Goal: Find specific page/section: Find specific page/section

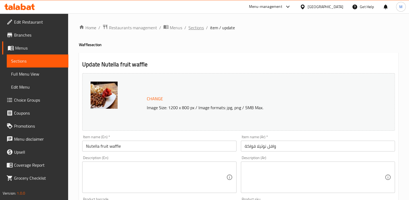
click at [198, 26] on span "Sections" at bounding box center [196, 27] width 15 height 6
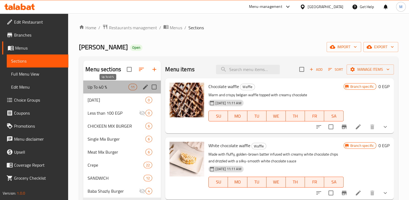
click at [119, 90] on span "Up To 40 %" at bounding box center [108, 87] width 41 height 6
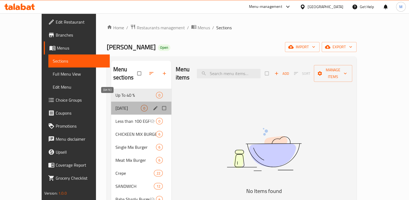
click at [120, 105] on span "[DATE]" at bounding box center [128, 108] width 25 height 6
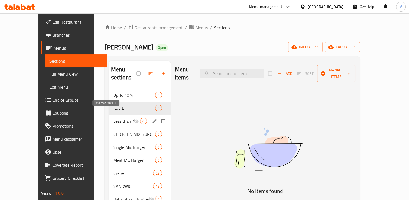
click at [120, 118] on span "Less than 100 EGP" at bounding box center [123, 121] width 20 height 6
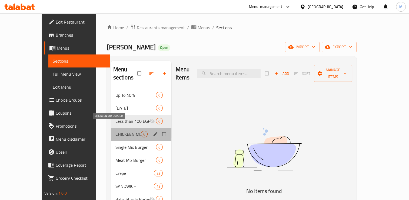
click at [118, 131] on span "CHICKEEN MIX BURGER" at bounding box center [128, 134] width 25 height 6
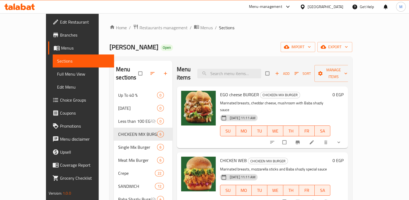
click at [349, 152] on div "CHICKEN WEB CHICKEEN MIX BURGER Marinated breasts, mozzarella sticks and Baba s…" at bounding box center [263, 179] width 172 height 55
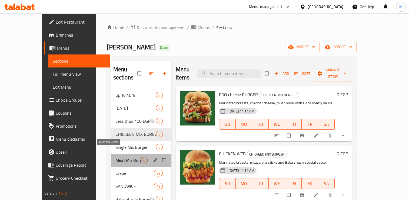
click at [116, 157] on span "Meat Mix Burger" at bounding box center [128, 160] width 25 height 6
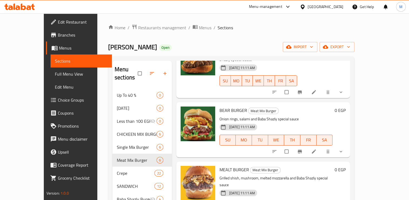
scroll to position [76, 0]
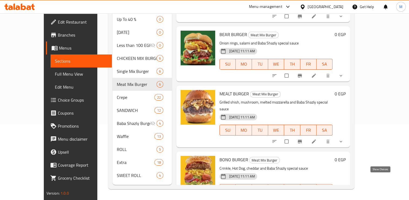
click at [344, 198] on icon "show more" at bounding box center [341, 200] width 5 height 5
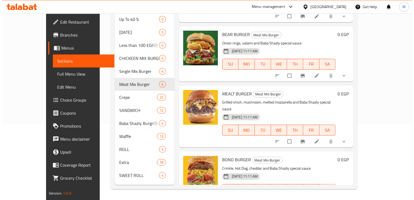
scroll to position [219, 0]
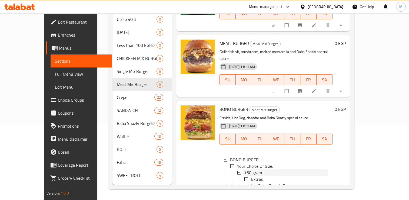
click at [246, 169] on span "150 gram" at bounding box center [253, 172] width 18 height 6
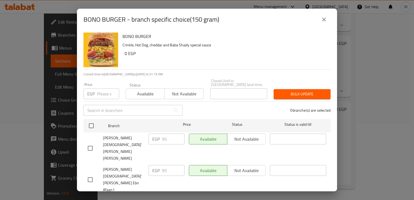
click at [100, 90] on input "number" at bounding box center [108, 93] width 22 height 11
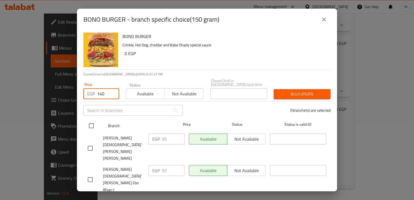
type input "140"
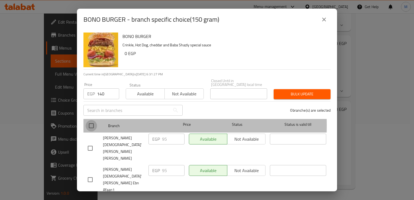
click at [89, 121] on input "checkbox" at bounding box center [91, 125] width 11 height 11
checkbox input "true"
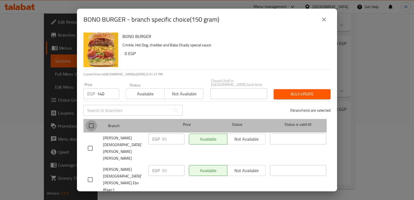
checkbox input "true"
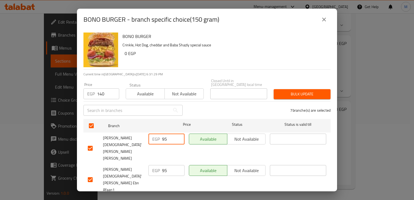
click at [163, 136] on input "95" at bounding box center [173, 138] width 22 height 11
click at [163, 136] on input "1" at bounding box center [173, 138] width 22 height 11
type input "140"
click at [163, 165] on input "95" at bounding box center [173, 170] width 22 height 11
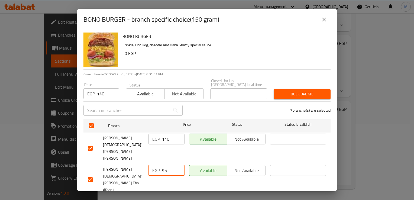
click at [163, 165] on input "95" at bounding box center [173, 170] width 22 height 11
click at [163, 165] on input "1" at bounding box center [173, 170] width 22 height 11
type input "140"
click at [162, 196] on input "95" at bounding box center [173, 201] width 22 height 11
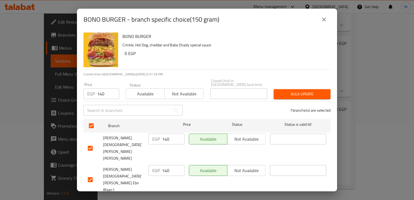
click at [162, 196] on input "1" at bounding box center [173, 201] width 22 height 11
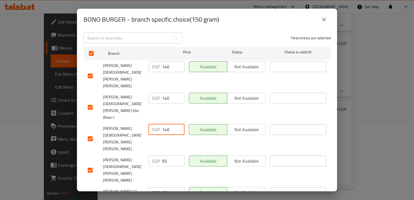
type input "140"
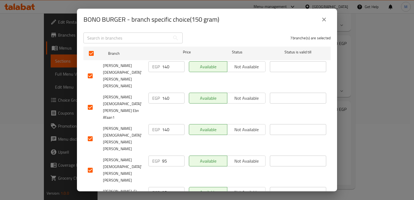
type input "140"
click at [163, 187] on input "95" at bounding box center [173, 192] width 22 height 11
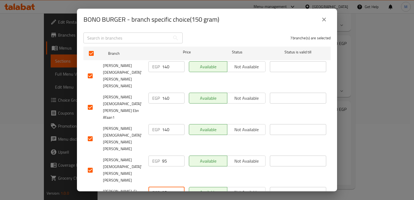
click at [163, 187] on input "95" at bounding box center [173, 192] width 22 height 11
click at [163, 187] on input "1" at bounding box center [173, 192] width 22 height 11
type input "140"
click at [162, 155] on input "95" at bounding box center [173, 160] width 22 height 11
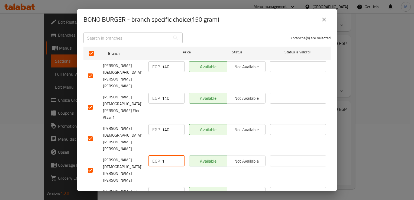
click at [162, 155] on input "1" at bounding box center [173, 160] width 22 height 11
type input "140"
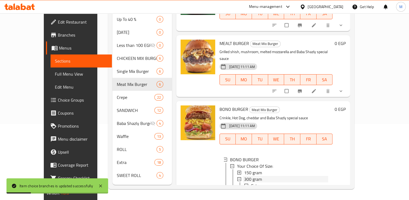
click at [244, 176] on span "300 gram" at bounding box center [253, 179] width 18 height 6
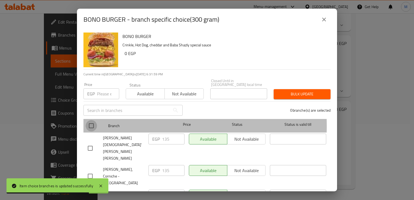
click at [91, 122] on input "checkbox" at bounding box center [91, 125] width 11 height 11
checkbox input "true"
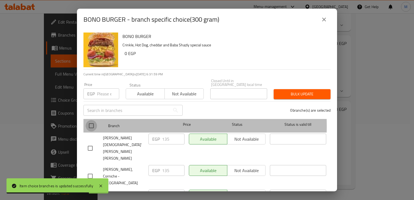
checkbox input "true"
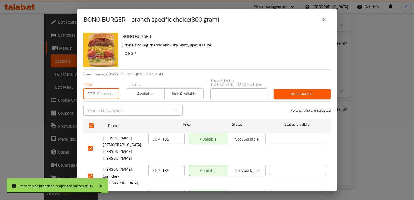
click at [100, 89] on input "number" at bounding box center [108, 93] width 22 height 11
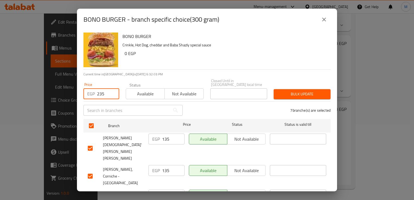
type input "235"
click at [165, 135] on input "135" at bounding box center [173, 138] width 22 height 11
type input "235"
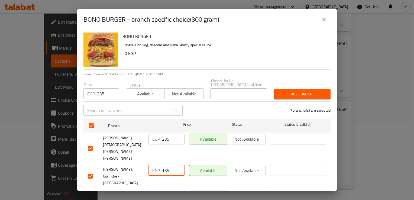
click at [164, 165] on input "135" at bounding box center [173, 170] width 22 height 11
click at [164, 165] on input "3" at bounding box center [173, 170] width 22 height 11
click at [163, 165] on input "35" at bounding box center [173, 170] width 22 height 11
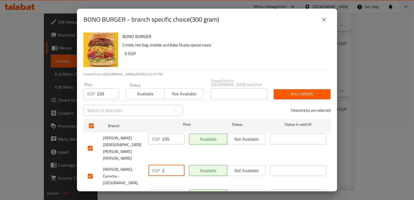
click at [163, 165] on input "2" at bounding box center [173, 170] width 22 height 11
type input "235"
click at [164, 189] on input "135" at bounding box center [173, 194] width 22 height 11
click at [164, 189] on input "2" at bounding box center [173, 194] width 22 height 11
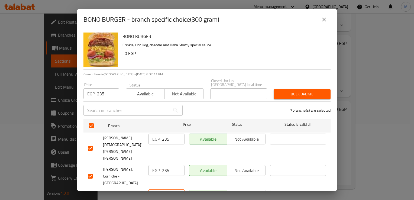
type input "235"
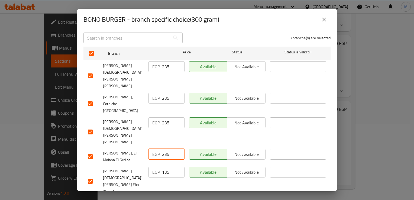
type input "235"
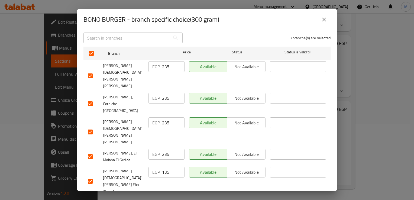
click at [164, 198] on input "135" at bounding box center [173, 203] width 22 height 11
click at [164, 198] on input "2" at bounding box center [173, 203] width 22 height 11
type input "235"
click at [164, 166] on input "135" at bounding box center [173, 171] width 22 height 11
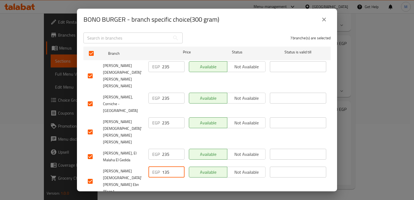
click at [164, 166] on input "135" at bounding box center [173, 171] width 22 height 11
click at [164, 166] on input "2" at bounding box center [173, 171] width 22 height 11
type input "235"
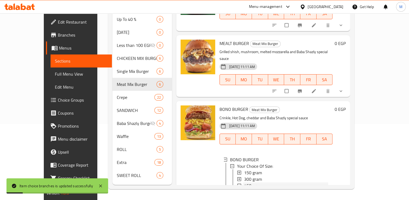
click at [244, 182] on span "450 gram" at bounding box center [253, 185] width 18 height 6
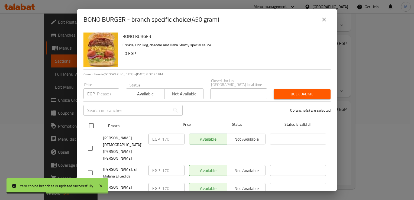
click at [90, 121] on input "checkbox" at bounding box center [91, 125] width 11 height 11
checkbox input "true"
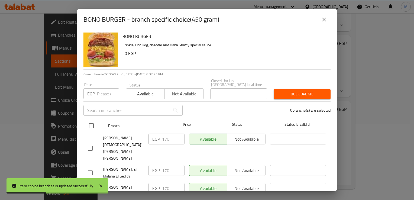
checkbox input "true"
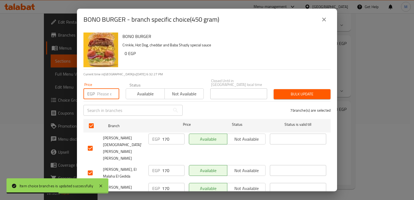
click at [97, 91] on input "number" at bounding box center [108, 93] width 22 height 11
type input "245"
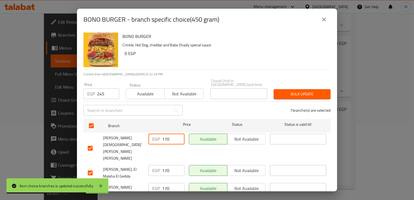
click at [169, 135] on input "170" at bounding box center [173, 138] width 22 height 11
click at [169, 135] on input "2" at bounding box center [173, 138] width 22 height 11
type input "245"
click at [168, 165] on input "170" at bounding box center [173, 170] width 22 height 11
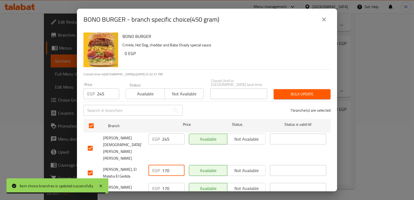
click at [168, 165] on input "170" at bounding box center [173, 170] width 22 height 11
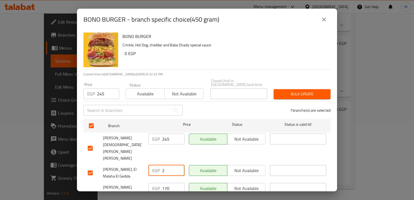
click at [168, 165] on input "2" at bounding box center [173, 170] width 22 height 11
type input "245"
click at [167, 183] on input "170" at bounding box center [173, 188] width 22 height 11
click at [167, 183] on input "1702" at bounding box center [173, 188] width 22 height 11
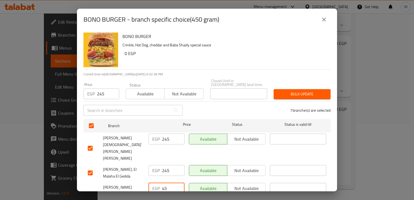
click at [164, 183] on input "45" at bounding box center [173, 188] width 22 height 11
click at [164, 183] on input "2" at bounding box center [173, 188] width 22 height 11
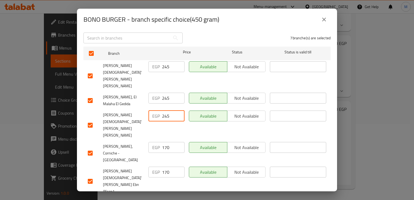
type input "245"
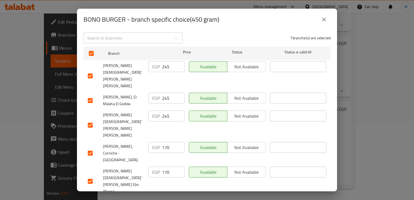
click at [163, 198] on input "170" at bounding box center [173, 203] width 22 height 11
click at [163, 198] on input "2" at bounding box center [173, 203] width 22 height 11
type input "245"
click at [165, 166] on input "170" at bounding box center [173, 171] width 22 height 11
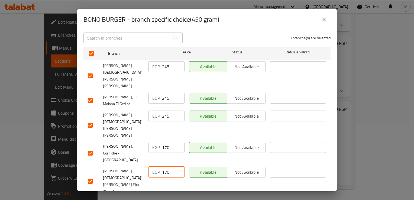
click at [165, 166] on input "170" at bounding box center [173, 171] width 22 height 11
click at [165, 166] on input "2" at bounding box center [173, 171] width 22 height 11
click at [164, 166] on input "45" at bounding box center [173, 171] width 22 height 11
click at [164, 166] on input "2" at bounding box center [173, 171] width 22 height 11
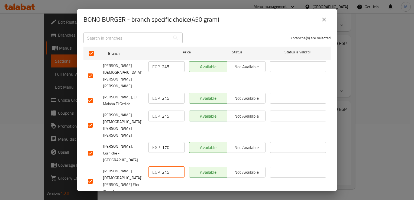
type input "245"
click at [163, 142] on input "170" at bounding box center [173, 147] width 22 height 11
click at [163, 142] on input "2" at bounding box center [173, 147] width 22 height 11
type input "245"
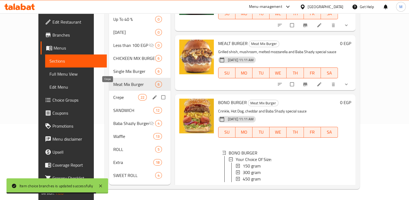
click at [113, 94] on span "Crepe" at bounding box center [125, 97] width 25 height 6
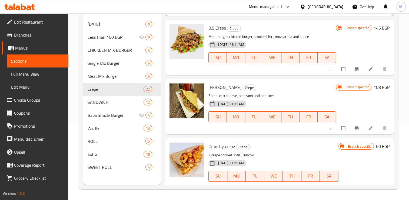
scroll to position [397, 0]
click at [368, 127] on icon at bounding box center [370, 127] width 5 height 5
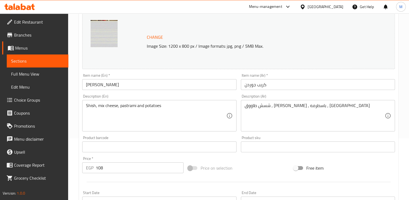
scroll to position [62, 0]
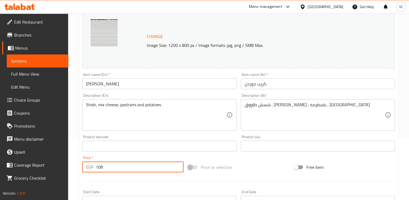
click at [101, 167] on input "108" at bounding box center [140, 166] width 88 height 11
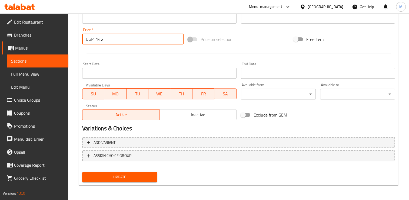
type input "145"
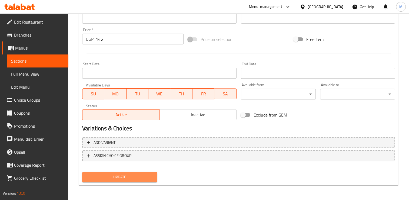
click at [110, 174] on span "Update" at bounding box center [120, 176] width 66 height 7
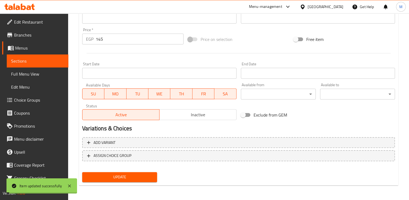
scroll to position [0, 0]
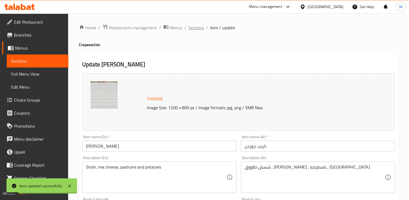
click at [196, 28] on span "Sections" at bounding box center [196, 27] width 15 height 6
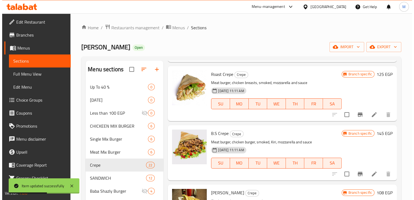
scroll to position [419, 0]
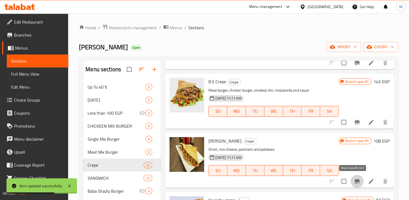
click at [354, 182] on icon "Branch-specific-item" at bounding box center [357, 181] width 6 height 6
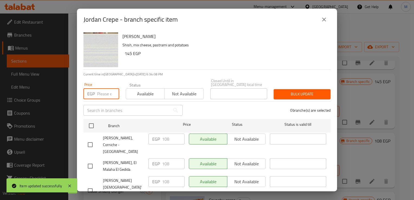
click at [102, 90] on input "number" at bounding box center [108, 93] width 22 height 11
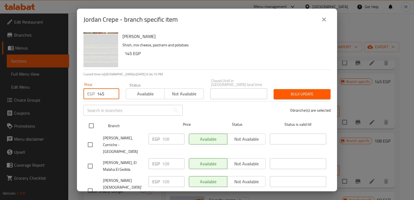
type input "145"
click at [91, 122] on input "checkbox" at bounding box center [91, 125] width 11 height 11
checkbox input "true"
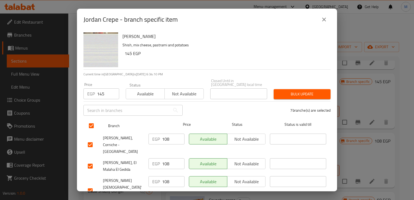
checkbox input "true"
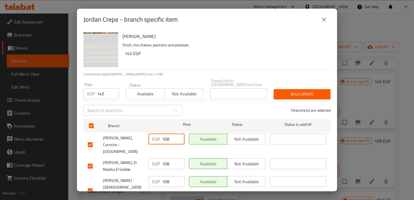
click at [163, 136] on input "108" at bounding box center [173, 138] width 22 height 11
click at [163, 136] on input "1" at bounding box center [173, 138] width 22 height 11
type input "145"
click at [163, 158] on input "108" at bounding box center [173, 163] width 22 height 11
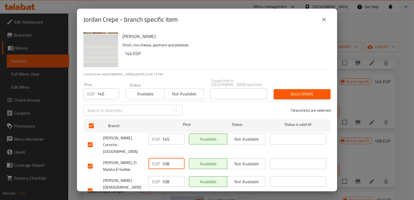
click at [163, 158] on input "108" at bounding box center [173, 163] width 22 height 11
click at [163, 158] on input "1" at bounding box center [173, 163] width 22 height 11
type input "145"
click at [163, 176] on input "108" at bounding box center [173, 181] width 22 height 11
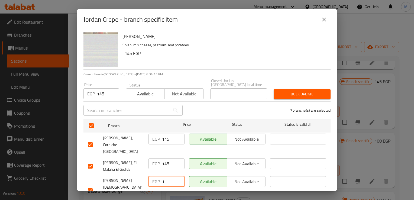
click at [163, 176] on input "1" at bounding box center [173, 181] width 22 height 11
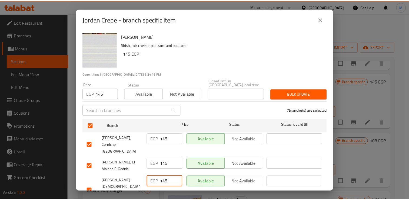
scroll to position [72, 0]
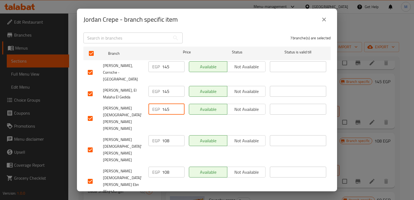
type input "145"
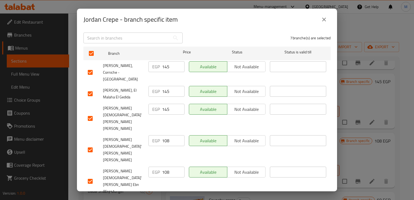
click at [164, 198] on input "108" at bounding box center [173, 203] width 22 height 11
click at [164, 198] on input "1" at bounding box center [173, 203] width 22 height 11
click at [164, 198] on input "75" at bounding box center [173, 203] width 22 height 11
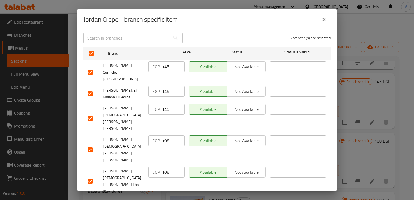
click at [164, 198] on input "1" at bounding box center [173, 203] width 22 height 11
click at [164, 198] on input "451" at bounding box center [173, 203] width 22 height 11
click at [164, 198] on input "1" at bounding box center [173, 203] width 22 height 11
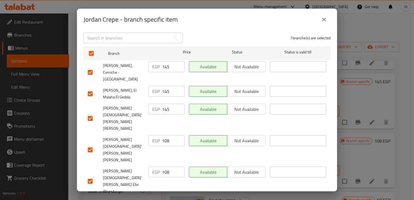
type input "145"
click at [165, 166] on input "108" at bounding box center [173, 171] width 22 height 11
click at [165, 166] on input "1" at bounding box center [173, 171] width 22 height 11
type input "145"
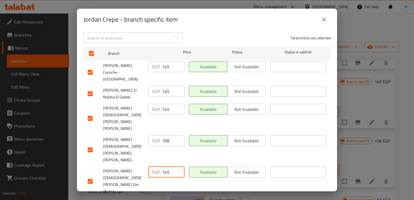
click at [163, 135] on input "108" at bounding box center [173, 140] width 22 height 11
click at [163, 135] on input "1" at bounding box center [173, 140] width 22 height 11
type input "145"
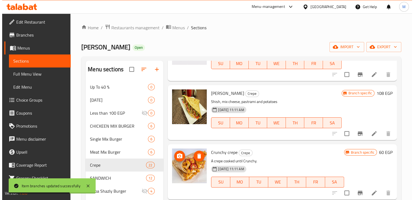
scroll to position [527, 0]
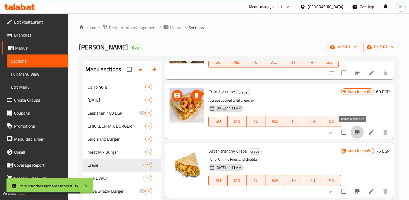
click at [355, 131] on icon "Branch-specific-item" at bounding box center [357, 132] width 5 height 4
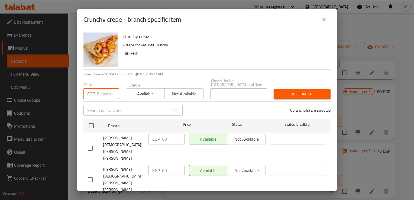
click at [99, 88] on input "number" at bounding box center [108, 93] width 22 height 11
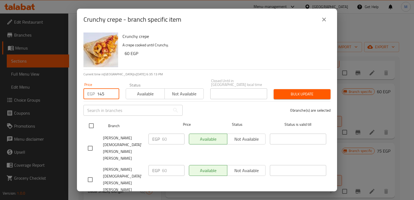
type input "145"
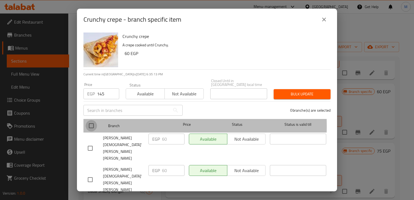
click at [92, 122] on input "checkbox" at bounding box center [91, 125] width 11 height 11
checkbox input "true"
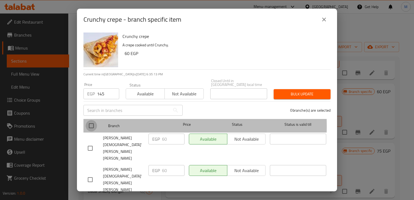
checkbox input "true"
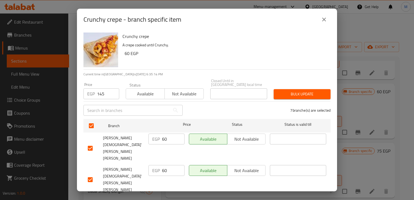
click at [162, 135] on input "60" at bounding box center [173, 138] width 22 height 11
click at [162, 135] on input "1" at bounding box center [173, 138] width 22 height 11
type input "145"
click at [162, 165] on input "60" at bounding box center [173, 170] width 22 height 11
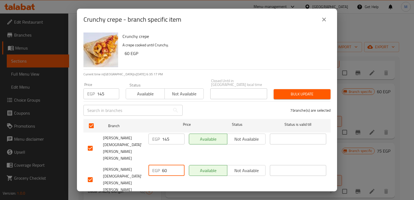
click at [162, 165] on input "60" at bounding box center [173, 170] width 22 height 11
click at [162, 165] on input "1" at bounding box center [173, 170] width 22 height 11
type input "145"
click at [162, 196] on input "60" at bounding box center [173, 201] width 22 height 11
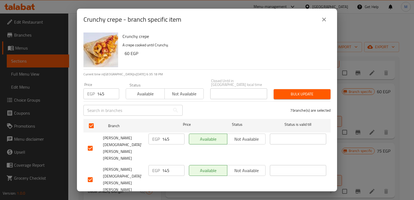
click at [162, 196] on input "1" at bounding box center [173, 201] width 22 height 11
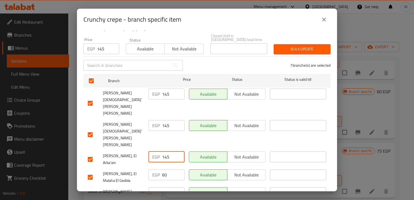
scroll to position [45, 0]
type input "145"
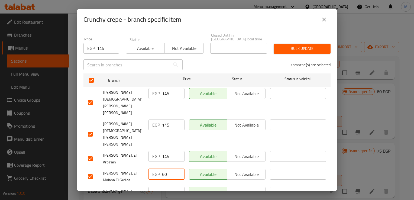
click at [163, 169] on input "60" at bounding box center [173, 174] width 22 height 11
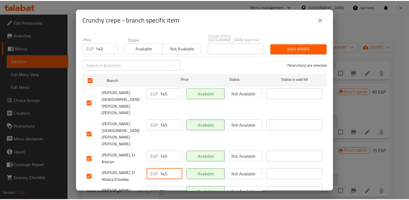
scroll to position [72, 0]
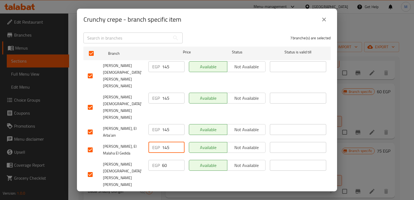
type input "145"
click at [163, 160] on input "60" at bounding box center [173, 165] width 22 height 11
click at [163, 160] on input "1" at bounding box center [173, 165] width 22 height 11
type input "145"
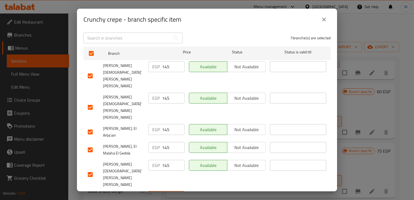
click at [162, 191] on input "60" at bounding box center [173, 196] width 22 height 11
click at [162, 191] on input "1" at bounding box center [173, 196] width 22 height 11
type input "145"
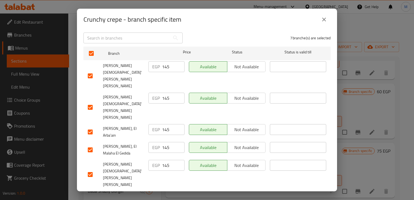
type input "145"
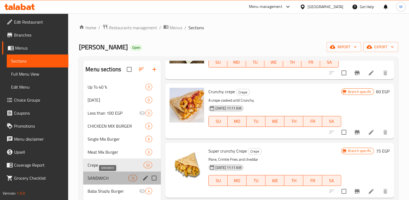
click at [101, 178] on span "SANDWICH" at bounding box center [108, 178] width 41 height 6
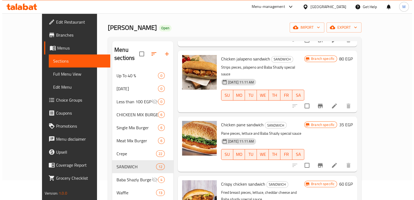
scroll to position [30, 0]
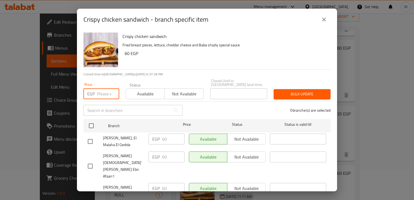
click at [98, 88] on input "number" at bounding box center [108, 93] width 22 height 11
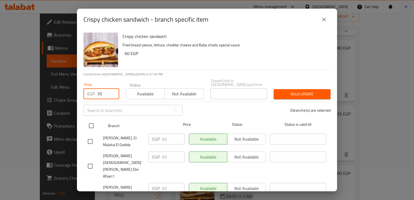
type input "70"
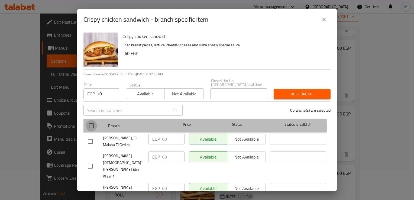
click at [91, 122] on input "checkbox" at bounding box center [91, 125] width 11 height 11
checkbox input "true"
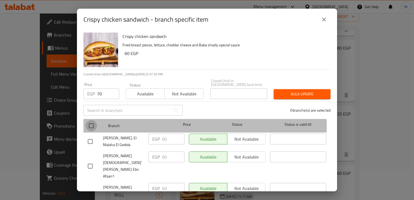
checkbox input "true"
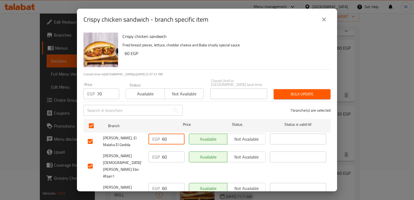
click at [163, 135] on input "60" at bounding box center [173, 138] width 22 height 11
click at [163, 135] on input "7" at bounding box center [173, 138] width 22 height 11
type input "70"
click at [164, 155] on input "60" at bounding box center [173, 156] width 22 height 11
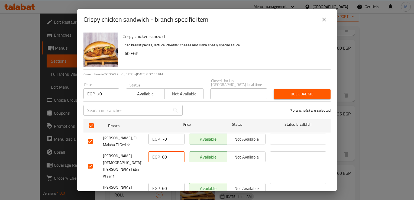
click at [164, 155] on input "60" at bounding box center [173, 156] width 22 height 11
click at [164, 155] on input "7" at bounding box center [173, 156] width 22 height 11
click at [163, 152] on input "0" at bounding box center [173, 156] width 22 height 11
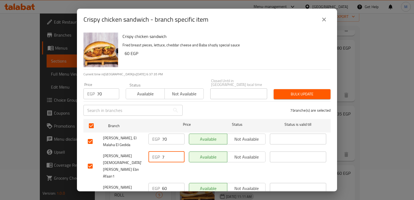
click at [163, 152] on input "7" at bounding box center [173, 156] width 22 height 11
type input "70"
click at [162, 183] on input "60" at bounding box center [173, 188] width 22 height 11
click at [162, 183] on input "7" at bounding box center [173, 188] width 22 height 11
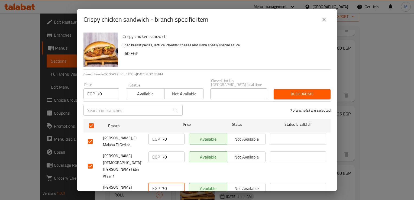
type input "70"
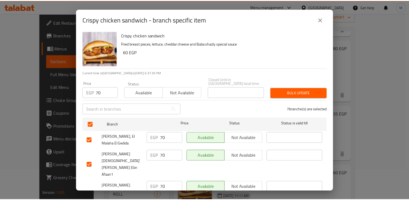
scroll to position [72, 0]
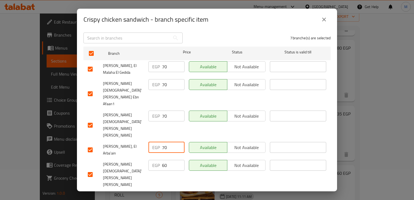
type input "70"
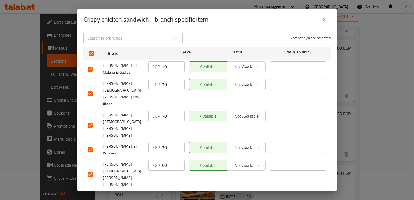
click at [162, 191] on input "60" at bounding box center [173, 196] width 22 height 11
click at [162, 191] on input "7" at bounding box center [173, 196] width 22 height 11
type input "70"
click at [163, 160] on input "60" at bounding box center [173, 165] width 22 height 11
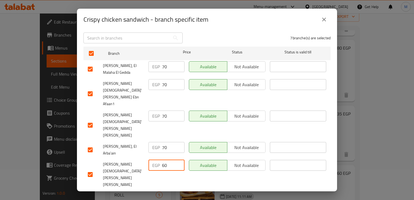
click at [163, 160] on input "60" at bounding box center [173, 165] width 22 height 11
click at [163, 160] on input "7" at bounding box center [173, 165] width 22 height 11
type input "70"
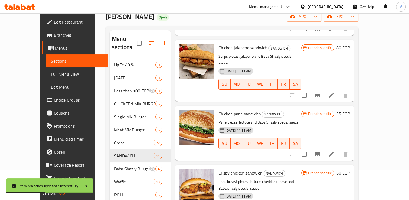
scroll to position [76, 0]
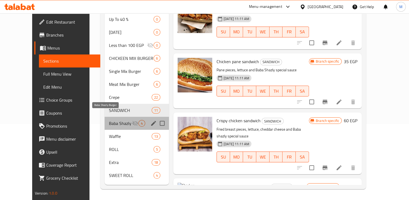
click at [109, 120] on span "Baba Shazly Burger" at bounding box center [120, 123] width 23 height 6
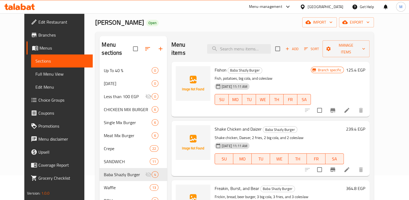
scroll to position [25, 0]
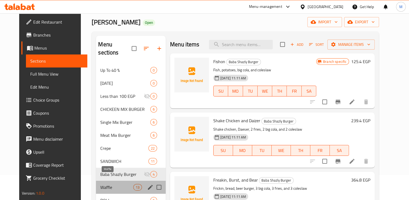
click at [100, 184] on span "Waffle" at bounding box center [116, 187] width 33 height 6
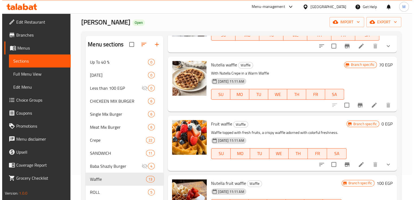
scroll to position [256, 0]
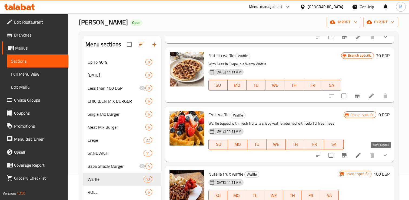
click at [383, 155] on icon "show more" at bounding box center [385, 155] width 6 height 6
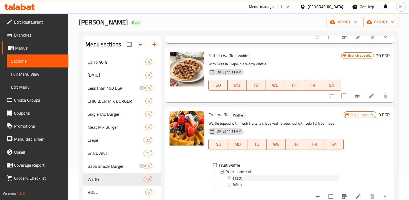
click at [245, 178] on div "Flatt" at bounding box center [286, 178] width 106 height 6
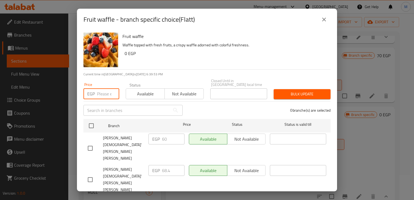
click at [100, 89] on input "number" at bounding box center [108, 93] width 22 height 11
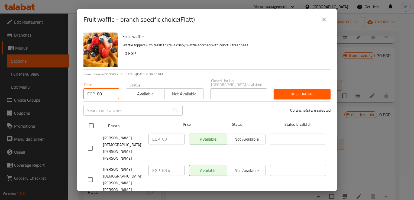
type input "80"
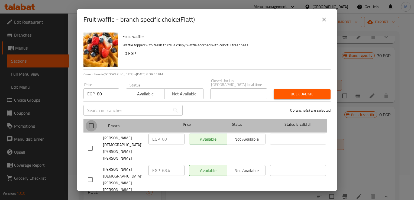
click at [92, 124] on input "checkbox" at bounding box center [91, 125] width 11 height 11
checkbox input "true"
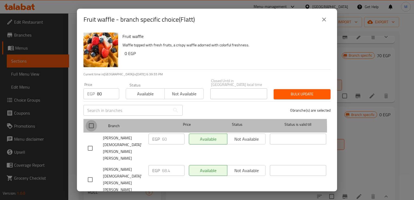
checkbox input "true"
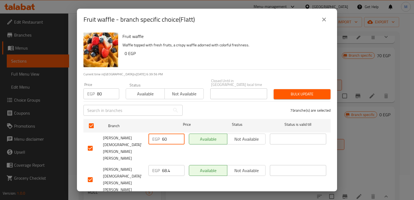
click at [163, 135] on input "60" at bounding box center [173, 138] width 22 height 11
click at [163, 135] on input "8" at bounding box center [173, 138] width 22 height 11
click at [162, 135] on input "0" at bounding box center [173, 138] width 22 height 11
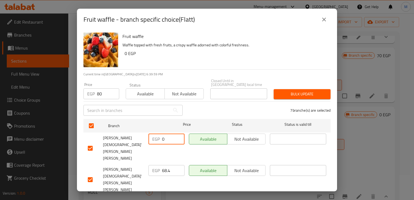
click at [162, 135] on input "0" at bounding box center [173, 138] width 22 height 11
click at [162, 135] on input "8" at bounding box center [173, 138] width 22 height 11
type input "80"
click at [162, 165] on input "68.4" at bounding box center [173, 170] width 22 height 11
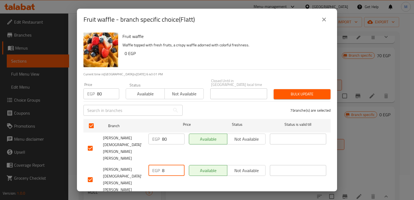
click at [162, 165] on input "8" at bounding box center [173, 170] width 22 height 11
type input "80"
click at [165, 196] on input "68.4" at bounding box center [173, 201] width 22 height 11
click at [165, 196] on input "8" at bounding box center [173, 201] width 22 height 11
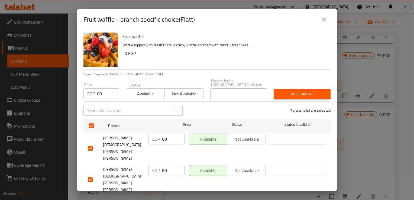
scroll to position [72, 0]
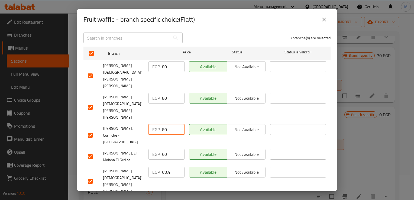
type input "80"
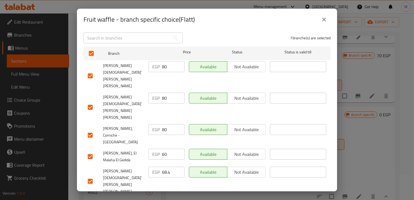
click at [163, 198] on input "60" at bounding box center [173, 203] width 22 height 11
click at [163, 198] on input "0" at bounding box center [173, 203] width 22 height 11
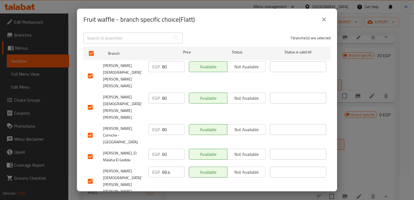
click at [163, 198] on input "0" at bounding box center [173, 203] width 22 height 11
click at [163, 198] on input "8" at bounding box center [173, 203] width 22 height 11
type input "80"
click at [163, 166] on input "68.4" at bounding box center [173, 171] width 22 height 11
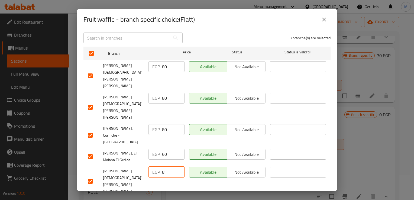
click at [163, 166] on input "8" at bounding box center [173, 171] width 22 height 11
click at [164, 166] on input "0" at bounding box center [173, 171] width 22 height 11
click at [164, 166] on input "8" at bounding box center [173, 171] width 22 height 11
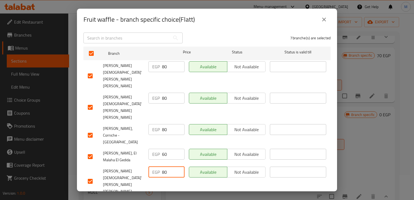
type input "80"
click at [164, 149] on input "60" at bounding box center [173, 154] width 22 height 11
type input "80"
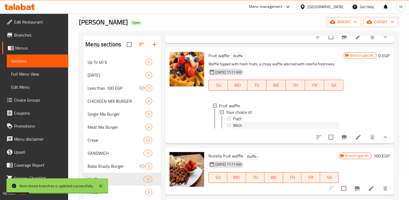
click at [238, 125] on span "Wich" at bounding box center [237, 125] width 9 height 6
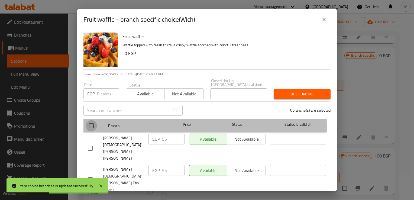
click at [92, 122] on input "checkbox" at bounding box center [91, 125] width 11 height 11
checkbox input "true"
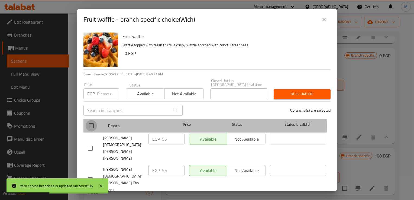
checkbox input "true"
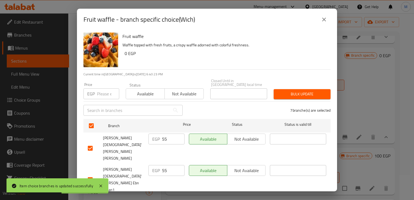
click at [94, 91] on p "EGP" at bounding box center [91, 93] width 8 height 6
click at [105, 91] on input "number" at bounding box center [108, 93] width 22 height 11
type input "85"
click at [166, 135] on input "55" at bounding box center [173, 138] width 22 height 11
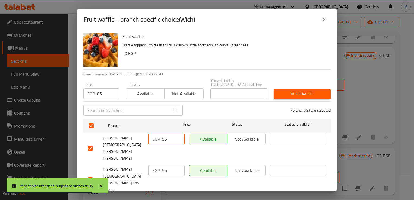
click at [166, 135] on input "55" at bounding box center [173, 138] width 22 height 11
click at [166, 135] on input "8" at bounding box center [173, 138] width 22 height 11
type input "85"
click at [163, 165] on input "55" at bounding box center [173, 170] width 22 height 11
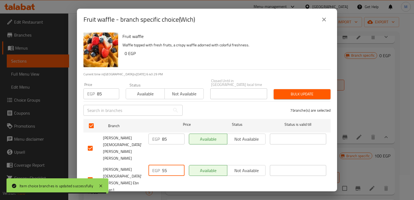
click at [163, 165] on input "55" at bounding box center [173, 170] width 22 height 11
click at [163, 165] on input "8" at bounding box center [173, 170] width 22 height 11
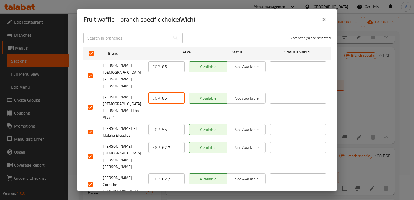
type input "85"
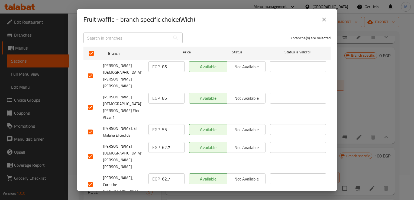
type input "85"
click at [163, 198] on input "62.7" at bounding box center [173, 203] width 22 height 11
click at [163, 198] on input "8" at bounding box center [173, 203] width 22 height 11
type input "85"
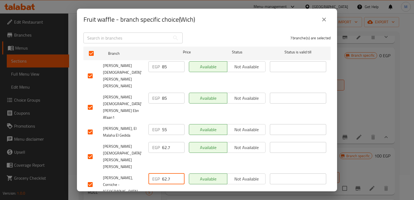
click at [163, 173] on input "62.7" at bounding box center [173, 178] width 22 height 11
click at [163, 173] on input "8" at bounding box center [173, 178] width 22 height 11
type input "85"
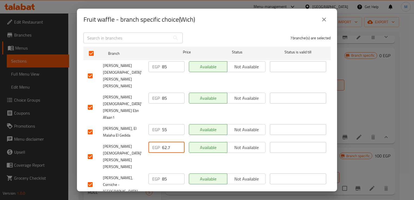
click at [163, 142] on input "62.7" at bounding box center [173, 147] width 22 height 11
click at [163, 142] on input "8" at bounding box center [173, 147] width 22 height 11
click at [163, 142] on input "5" at bounding box center [173, 147] width 22 height 11
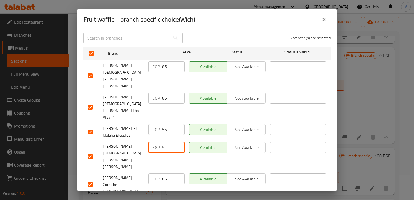
click at [163, 142] on input "5" at bounding box center [173, 147] width 22 height 11
type input "85"
click at [163, 124] on input "55" at bounding box center [173, 129] width 22 height 11
click at [163, 124] on input "8" at bounding box center [173, 129] width 22 height 11
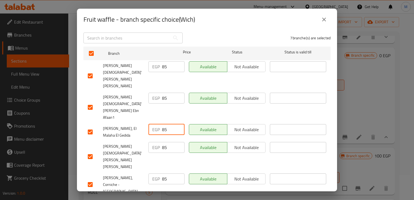
type input "85"
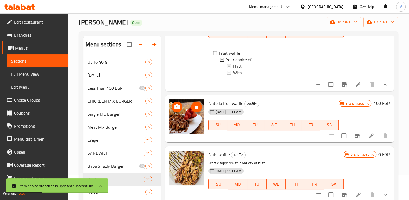
scroll to position [325, 0]
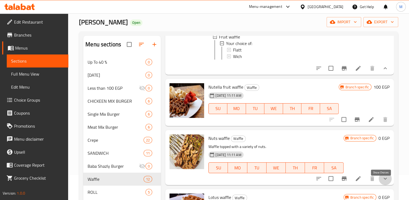
click at [384, 179] on icon "show more" at bounding box center [385, 179] width 3 height 2
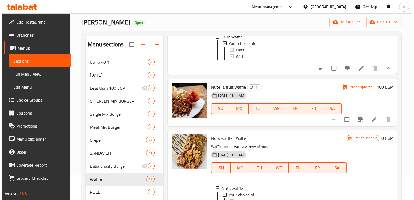
scroll to position [361, 0]
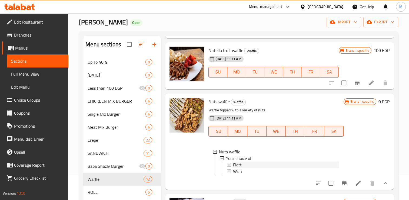
click at [252, 168] on div "Flatt" at bounding box center [286, 164] width 106 height 6
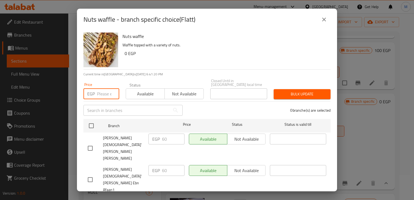
click at [105, 90] on input "number" at bounding box center [108, 93] width 22 height 11
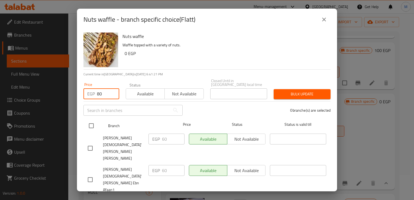
type input "80"
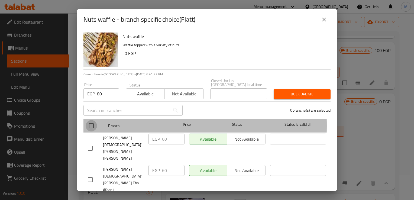
click at [92, 122] on input "checkbox" at bounding box center [91, 125] width 11 height 11
checkbox input "true"
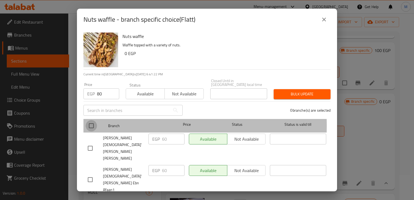
checkbox input "true"
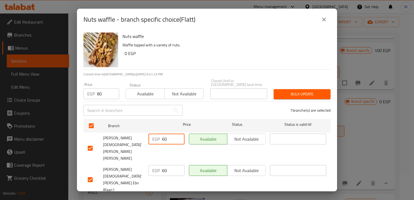
click at [163, 136] on input "60" at bounding box center [173, 138] width 22 height 11
click at [163, 136] on input "8" at bounding box center [173, 138] width 22 height 11
type input "80"
click at [164, 165] on input "60" at bounding box center [173, 170] width 22 height 11
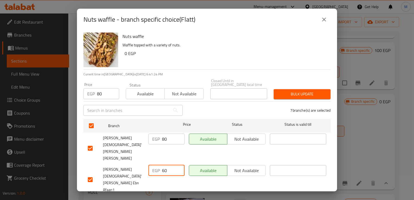
click at [164, 165] on input "60" at bounding box center [173, 170] width 22 height 11
click at [164, 165] on input "8" at bounding box center [173, 170] width 22 height 11
type input "80"
click at [164, 196] on input "60" at bounding box center [173, 201] width 22 height 11
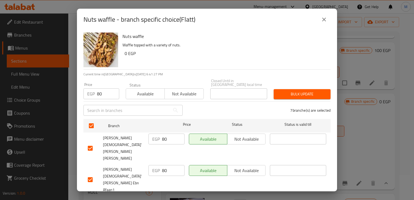
click at [164, 196] on input "60" at bounding box center [173, 201] width 22 height 11
click at [164, 196] on input "8" at bounding box center [173, 201] width 22 height 11
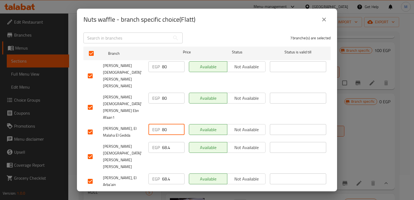
type input "80"
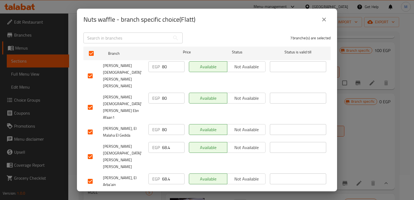
type input "80"
click at [163, 191] on input "68.4" at bounding box center [173, 196] width 22 height 11
click at [163, 191] on input "8" at bounding box center [173, 196] width 22 height 11
type input "80"
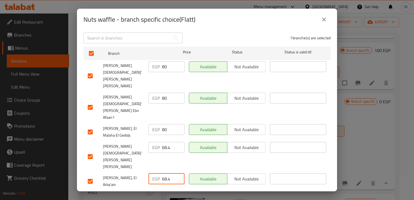
click at [164, 173] on input "68.4" at bounding box center [173, 178] width 22 height 11
click at [164, 173] on input "8" at bounding box center [173, 178] width 22 height 11
type input "80"
click at [162, 142] on input "68.4" at bounding box center [173, 147] width 22 height 11
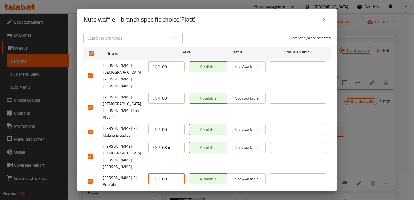
click at [162, 142] on input "68.4" at bounding box center [173, 147] width 22 height 11
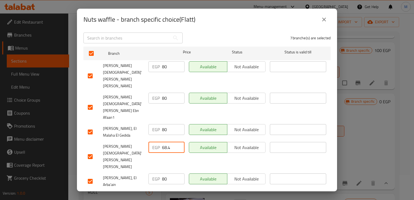
click at [162, 142] on input "68.4" at bounding box center [173, 147] width 22 height 11
type input "80"
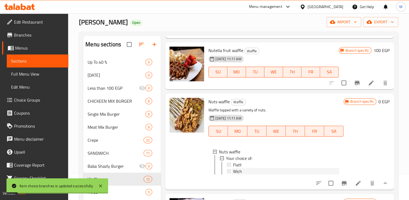
click at [247, 174] on div "Wich" at bounding box center [286, 171] width 106 height 6
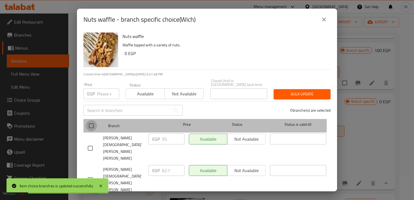
click at [91, 121] on input "checkbox" at bounding box center [91, 125] width 11 height 11
checkbox input "true"
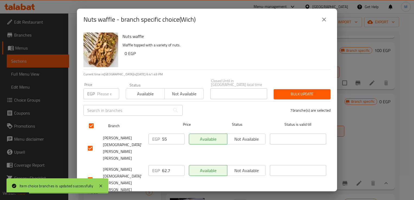
checkbox input "true"
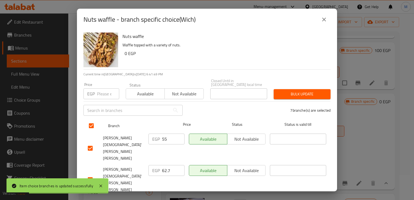
checkbox input "true"
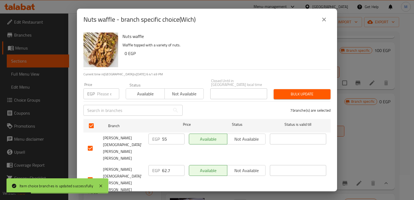
click at [163, 137] on input "55" at bounding box center [173, 138] width 22 height 11
type input "85"
click at [165, 165] on input "62.7" at bounding box center [173, 170] width 22 height 11
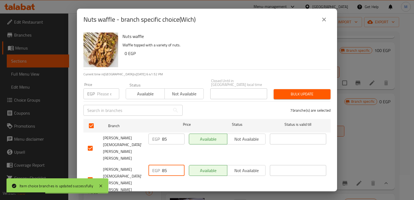
click at [165, 165] on input "85" at bounding box center [173, 170] width 22 height 11
type input "85"
click at [163, 196] on input "55" at bounding box center [173, 201] width 22 height 11
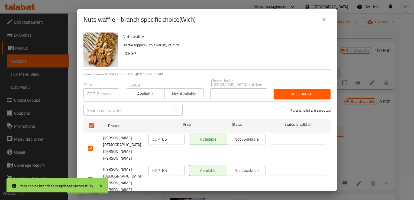
scroll to position [56, 0]
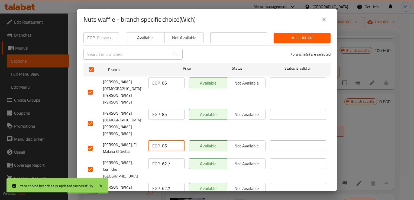
type input "85"
click at [162, 158] on input "62.7" at bounding box center [173, 163] width 22 height 11
type input "85"
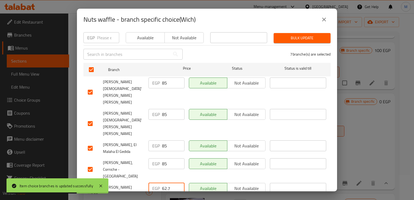
click at [163, 183] on input "62.7" at bounding box center [173, 188] width 22 height 11
click at [163, 183] on input "8" at bounding box center [173, 188] width 22 height 11
type input "85"
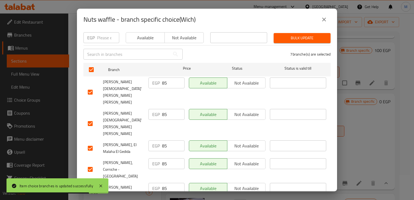
type input "85"
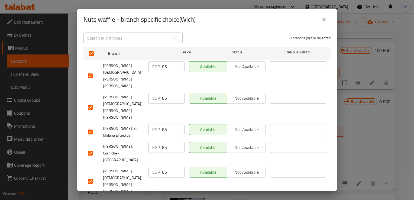
scroll to position [41, 0]
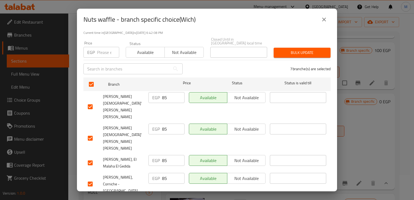
type input "85"
click at [104, 49] on input "number" at bounding box center [108, 52] width 22 height 11
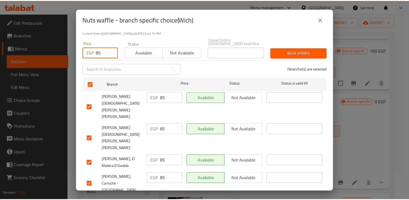
scroll to position [72, 0]
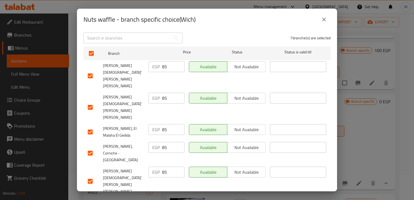
type input "85"
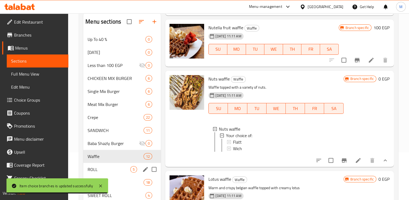
scroll to position [52, 0]
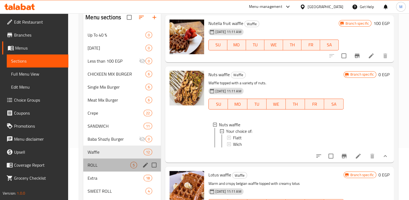
click at [117, 170] on div "ROLL 5" at bounding box center [122, 164] width 78 height 13
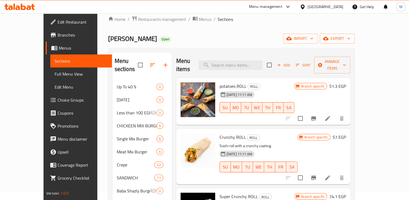
scroll to position [8, 0]
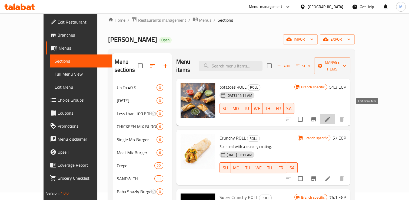
click at [331, 116] on icon at bounding box center [328, 119] width 6 height 6
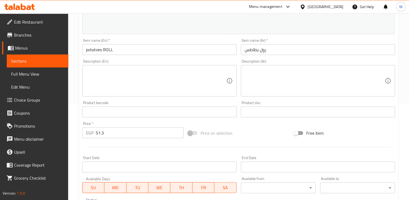
scroll to position [97, 0]
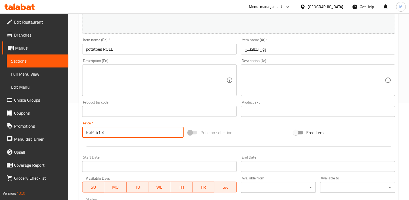
click at [106, 131] on input "51.3" at bounding box center [140, 132] width 88 height 11
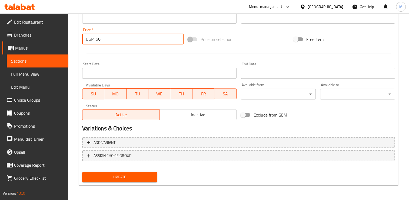
type input "60"
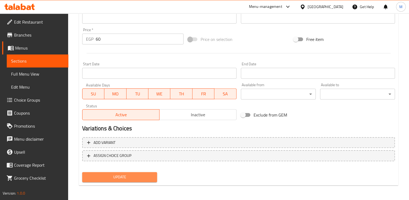
click at [122, 176] on span "Update" at bounding box center [120, 176] width 66 height 7
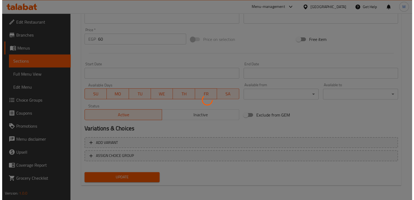
scroll to position [0, 0]
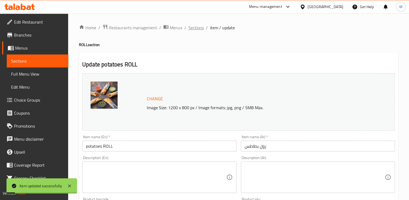
click at [196, 29] on span "Sections" at bounding box center [196, 27] width 15 height 6
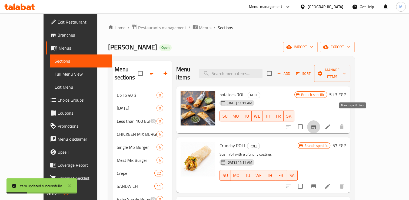
click at [317, 123] on icon "Branch-specific-item" at bounding box center [314, 126] width 6 height 6
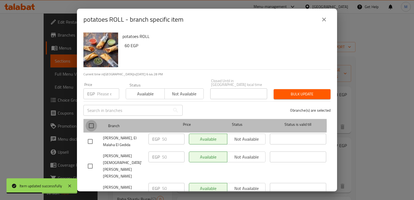
click at [92, 121] on input "checkbox" at bounding box center [91, 125] width 11 height 11
checkbox input "true"
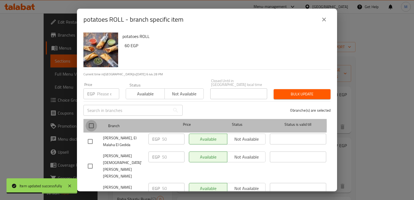
checkbox input "true"
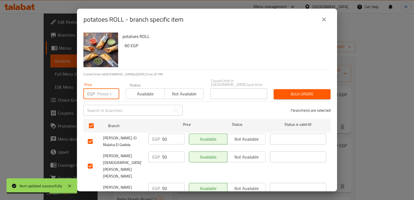
click at [100, 91] on input "number" at bounding box center [108, 93] width 22 height 11
type input "60"
click at [162, 134] on input "50" at bounding box center [173, 138] width 22 height 11
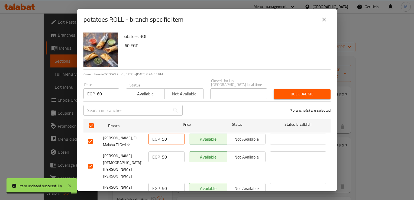
click at [162, 134] on input "50" at bounding box center [173, 138] width 22 height 11
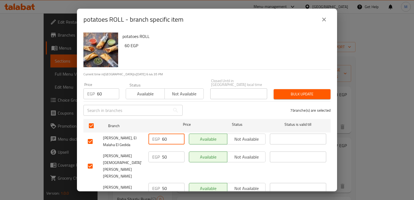
type input "60"
click at [163, 151] on input "50" at bounding box center [173, 156] width 22 height 11
click at [163, 151] on input "6" at bounding box center [173, 156] width 22 height 11
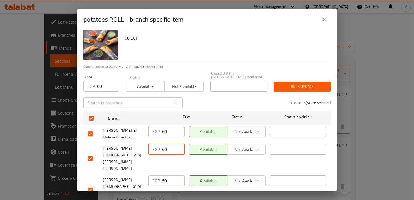
type input "60"
click at [163, 175] on input "50" at bounding box center [173, 180] width 22 height 11
click at [163, 175] on input "6" at bounding box center [173, 180] width 22 height 11
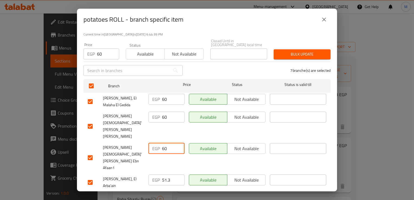
type input "60"
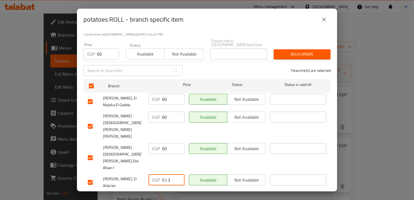
click at [165, 174] on input "51.3" at bounding box center [173, 179] width 22 height 11
click at [165, 174] on input "6" at bounding box center [173, 179] width 22 height 11
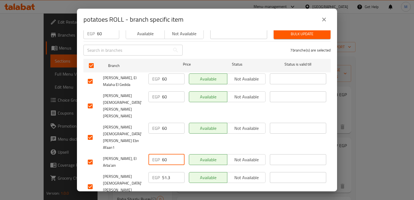
scroll to position [61, 0]
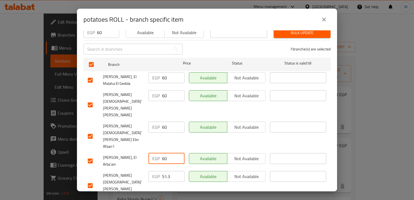
type input "60"
click at [163, 171] on input "51.3" at bounding box center [173, 176] width 22 height 11
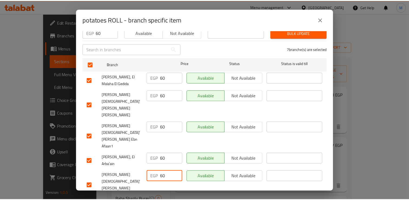
scroll to position [72, 0]
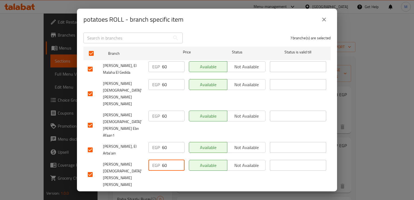
type input "60"
click at [163, 191] on input "51.3" at bounding box center [173, 196] width 22 height 11
click at [163, 191] on input "6" at bounding box center [173, 196] width 22 height 11
type input "60"
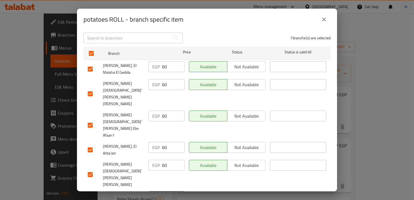
type input "60"
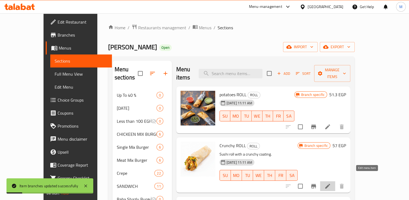
click at [330, 183] on icon at bounding box center [328, 185] width 5 height 5
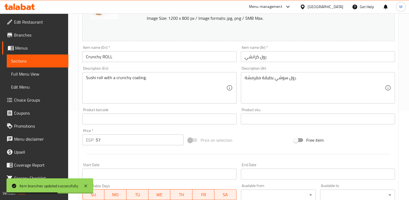
scroll to position [90, 0]
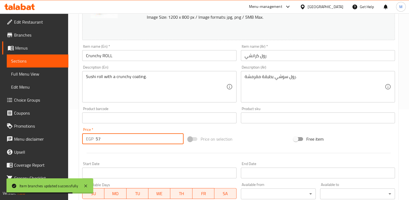
click at [143, 139] on input "57" at bounding box center [140, 138] width 88 height 11
click at [143, 139] on input "7" at bounding box center [140, 138] width 88 height 11
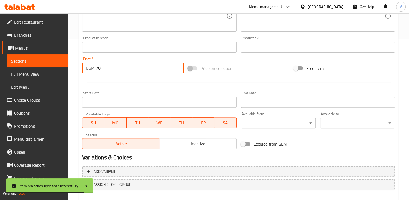
scroll to position [190, 0]
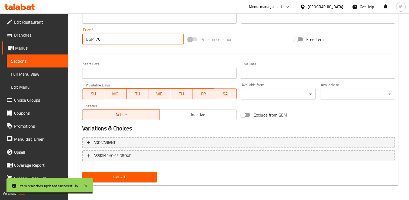
type input "70"
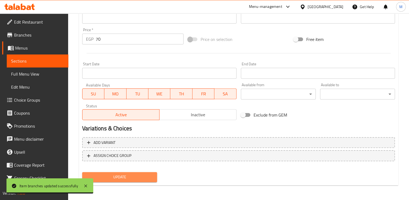
click at [135, 173] on span "Update" at bounding box center [120, 176] width 66 height 7
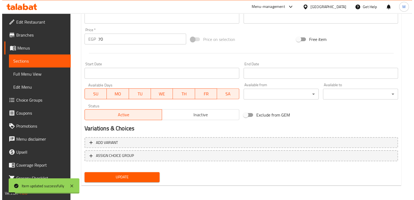
scroll to position [0, 0]
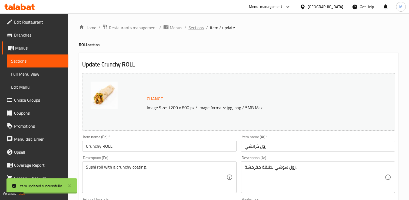
click at [194, 28] on span "Sections" at bounding box center [196, 27] width 15 height 6
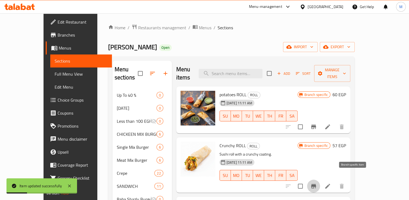
click at [316, 184] on icon "Branch-specific-item" at bounding box center [313, 186] width 5 height 4
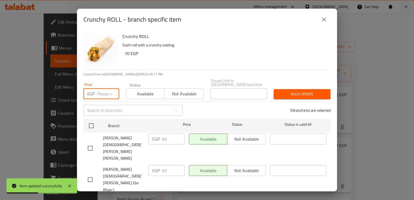
click at [97, 90] on input "number" at bounding box center [108, 93] width 22 height 11
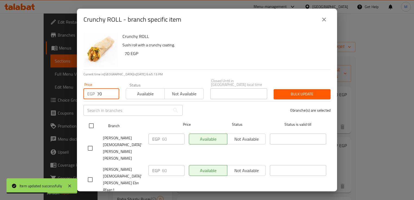
type input "70"
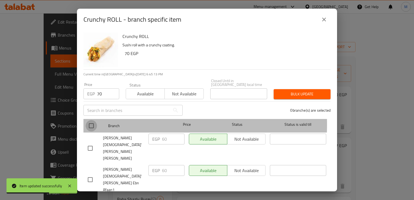
click at [90, 120] on input "checkbox" at bounding box center [91, 125] width 11 height 11
checkbox input "true"
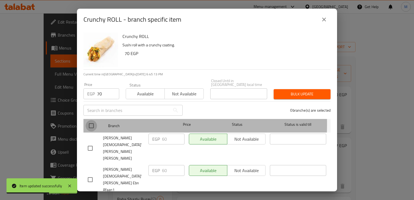
checkbox input "true"
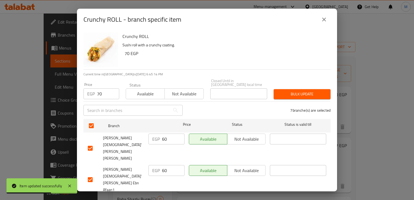
click at [163, 136] on input "60" at bounding box center [173, 138] width 22 height 11
type input "70"
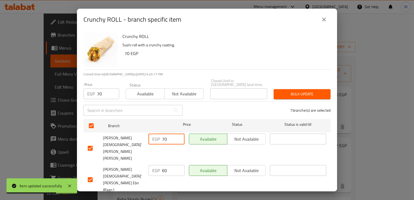
click at [163, 165] on input "60" at bounding box center [173, 170] width 22 height 11
type input "70"
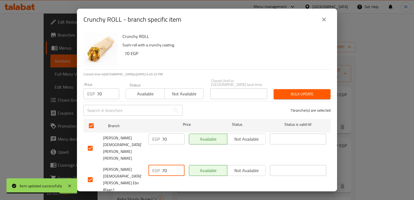
click at [163, 196] on input "60" at bounding box center [173, 201] width 22 height 11
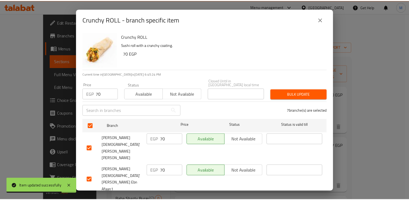
scroll to position [72, 0]
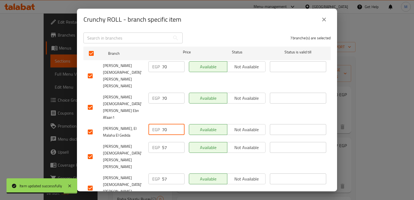
type input "70"
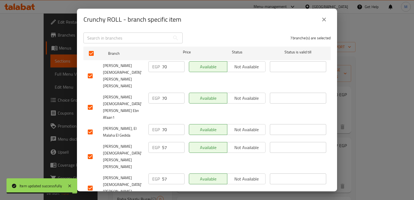
type input "70"
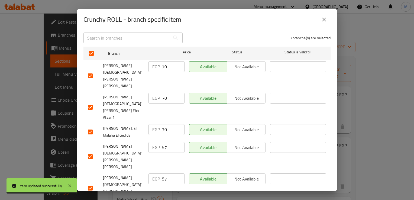
type input "70"
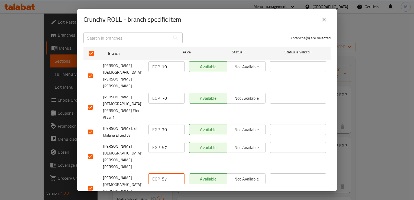
click at [162, 173] on input "57" at bounding box center [173, 178] width 22 height 11
type input "70"
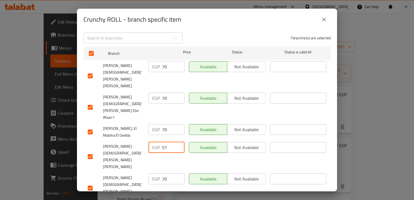
click at [162, 142] on input "57" at bounding box center [173, 147] width 22 height 11
click at [162, 142] on input "7" at bounding box center [173, 147] width 22 height 11
type input "70"
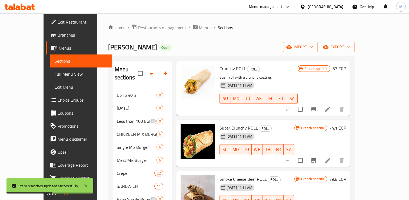
scroll to position [77, 0]
click at [331, 157] on icon at bounding box center [328, 160] width 6 height 6
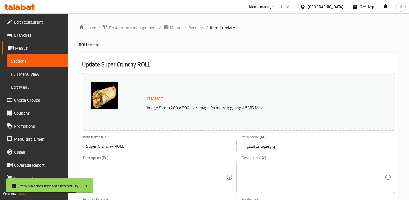
scroll to position [104, 0]
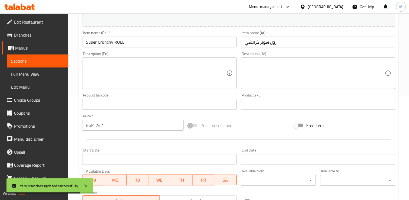
click at [105, 123] on input "74.1" at bounding box center [140, 125] width 88 height 11
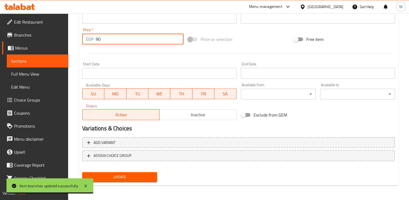
type input "90"
click at [126, 173] on span "Update" at bounding box center [120, 176] width 66 height 7
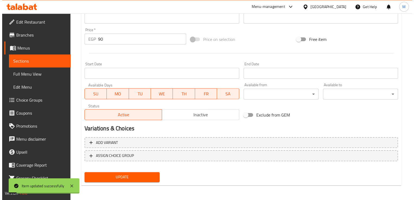
scroll to position [0, 0]
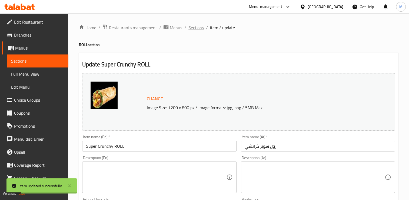
click at [196, 26] on span "Sections" at bounding box center [196, 27] width 15 height 6
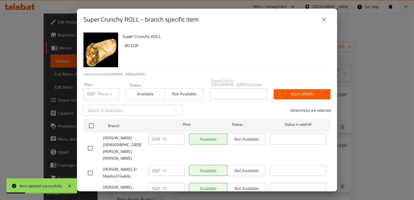
scroll to position [69, 0]
click at [102, 91] on input "number" at bounding box center [108, 93] width 22 height 11
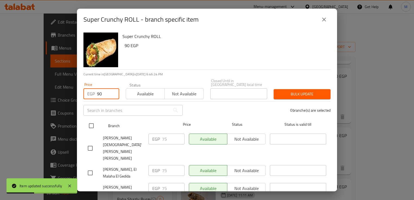
type input "90"
click at [90, 123] on input "checkbox" at bounding box center [91, 125] width 11 height 11
checkbox input "true"
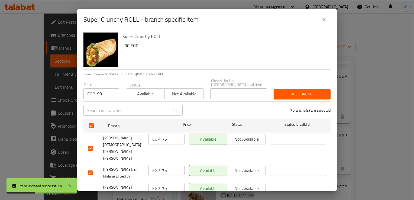
checkbox input "true"
click at [164, 137] on input "75" at bounding box center [173, 138] width 22 height 11
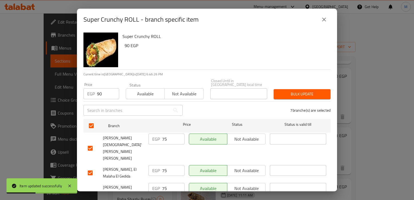
click at [164, 137] on input "75" at bounding box center [173, 138] width 22 height 11
click at [165, 165] on input "75" at bounding box center [173, 170] width 22 height 11
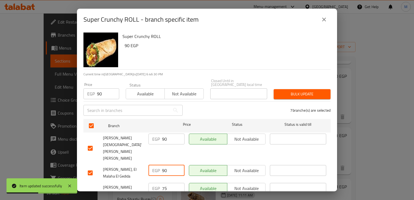
click at [167, 183] on input "75" at bounding box center [173, 188] width 22 height 11
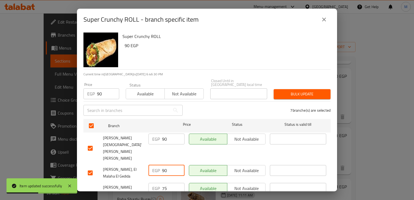
click at [166, 183] on input "75" at bounding box center [173, 188] width 22 height 11
click at [166, 183] on input "7590" at bounding box center [173, 188] width 22 height 11
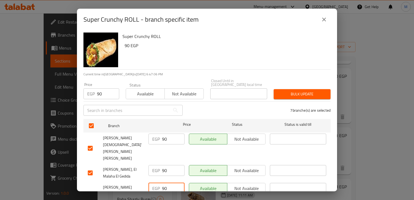
scroll to position [72, 0]
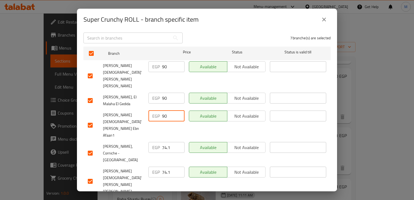
click at [164, 198] on input "74.1" at bounding box center [173, 203] width 22 height 11
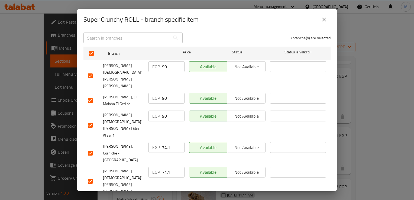
click at [164, 198] on input "74.1" at bounding box center [173, 203] width 22 height 11
click at [164, 166] on input "74.1" at bounding box center [173, 171] width 22 height 11
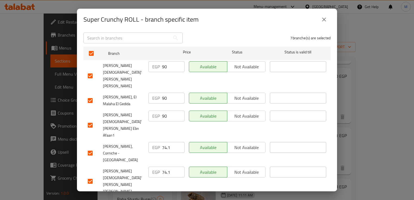
click at [164, 166] on input "74.1" at bounding box center [173, 171] width 22 height 11
click at [164, 142] on input "74.1" at bounding box center [173, 147] width 22 height 11
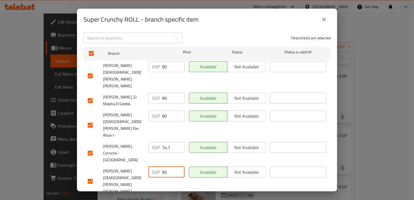
click at [164, 142] on input "74.1" at bounding box center [173, 147] width 22 height 11
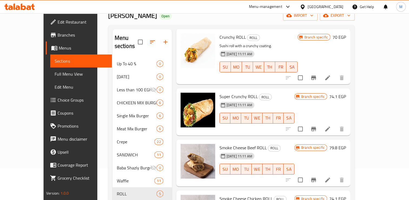
scroll to position [76, 0]
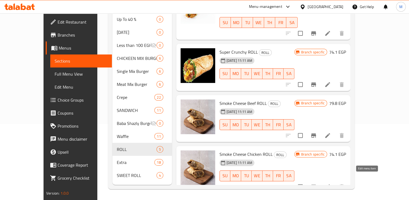
click at [330, 184] on icon at bounding box center [328, 186] width 5 height 5
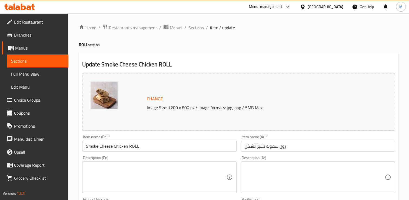
scroll to position [190, 0]
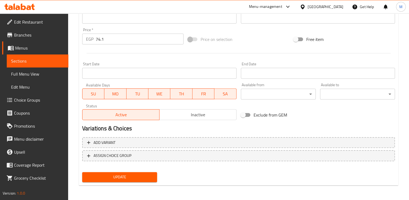
click at [111, 37] on input "74.1" at bounding box center [140, 39] width 88 height 11
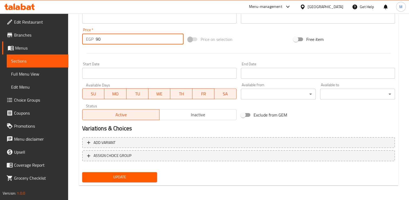
click at [123, 175] on span "Update" at bounding box center [120, 176] width 66 height 7
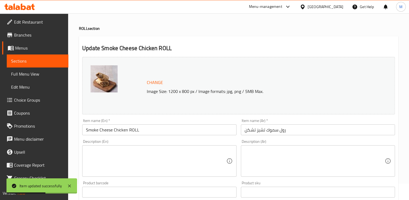
scroll to position [0, 0]
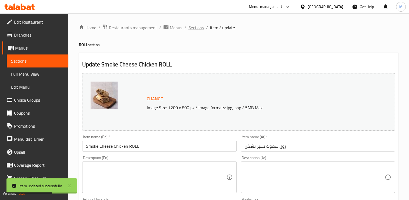
click at [198, 27] on span "Sections" at bounding box center [196, 27] width 15 height 6
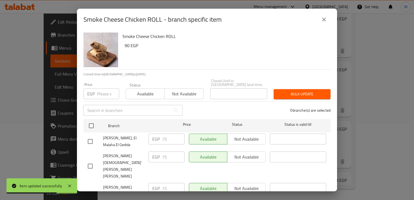
scroll to position [77, 0]
click at [102, 89] on input "number" at bounding box center [108, 93] width 22 height 11
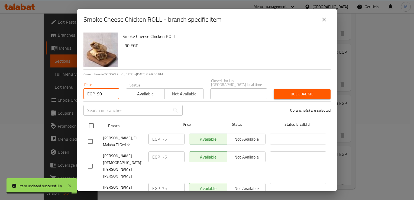
click at [90, 122] on input "checkbox" at bounding box center [91, 125] width 11 height 11
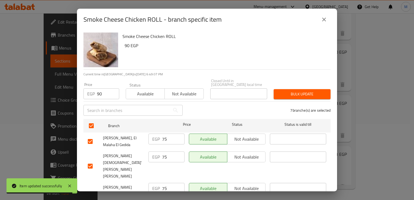
click at [162, 136] on input "75" at bounding box center [173, 138] width 22 height 11
click at [164, 155] on input "75" at bounding box center [173, 156] width 22 height 11
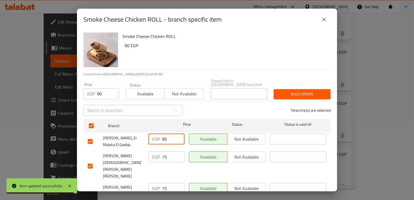
click at [164, 155] on input "75" at bounding box center [173, 156] width 22 height 11
click at [165, 183] on input "75" at bounding box center [173, 188] width 22 height 11
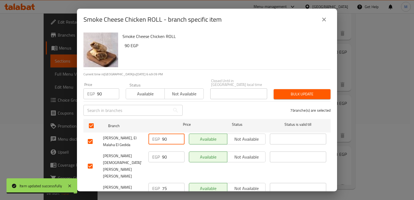
click at [165, 183] on input "75" at bounding box center [173, 188] width 22 height 11
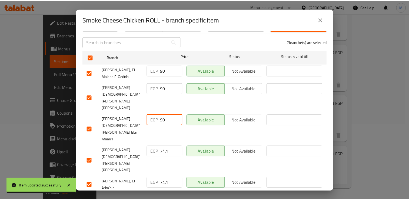
scroll to position [72, 0]
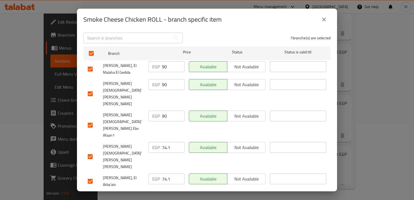
click at [164, 191] on input "74.1" at bounding box center [173, 196] width 22 height 11
click at [165, 173] on input "74.1" at bounding box center [173, 178] width 22 height 11
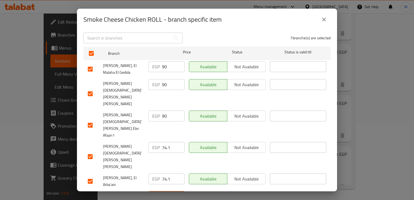
click at [165, 173] on input "74.1" at bounding box center [173, 178] width 22 height 11
click at [165, 142] on input "74.1" at bounding box center [173, 147] width 22 height 11
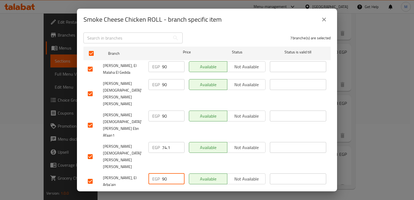
click at [165, 142] on input "74.1" at bounding box center [173, 147] width 22 height 11
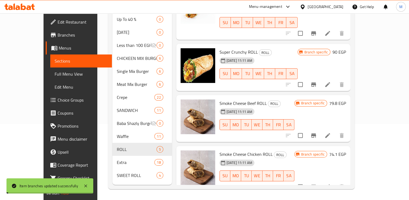
click at [331, 132] on icon at bounding box center [328, 135] width 6 height 6
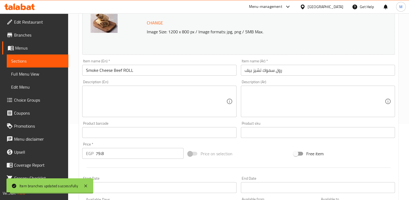
scroll to position [122, 0]
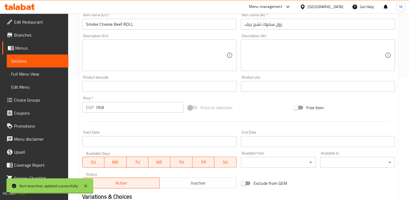
click at [107, 108] on input "79.8" at bounding box center [140, 107] width 88 height 11
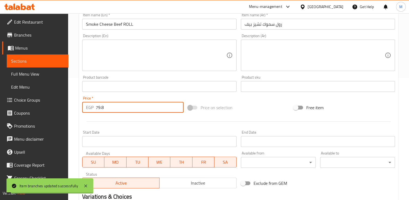
click at [107, 108] on input "79.8" at bounding box center [140, 107] width 88 height 11
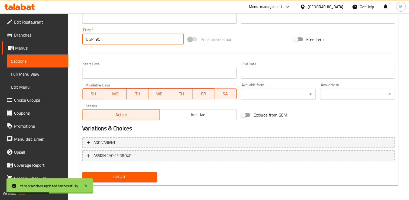
click at [124, 175] on span "Update" at bounding box center [120, 176] width 66 height 7
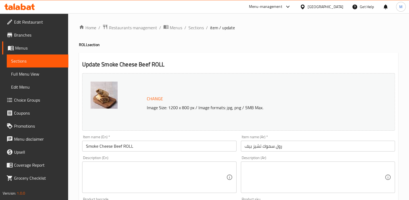
scroll to position [118, 0]
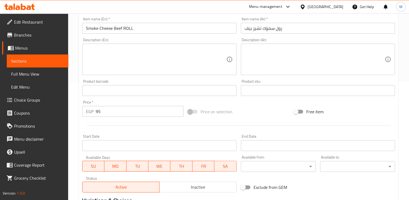
click at [105, 110] on input "95" at bounding box center [140, 111] width 88 height 11
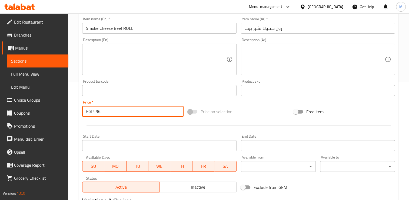
scroll to position [190, 0]
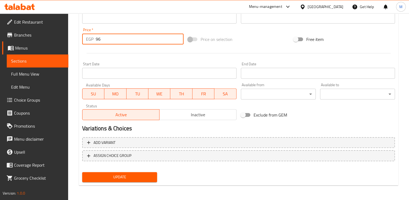
click at [116, 176] on span "Update" at bounding box center [120, 176] width 66 height 7
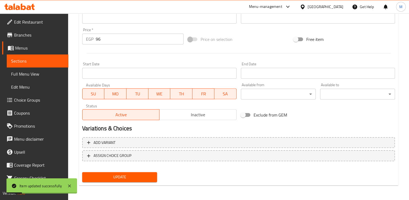
scroll to position [0, 0]
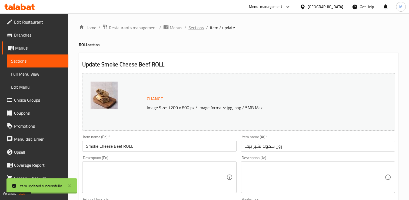
click at [196, 27] on span "Sections" at bounding box center [196, 27] width 15 height 6
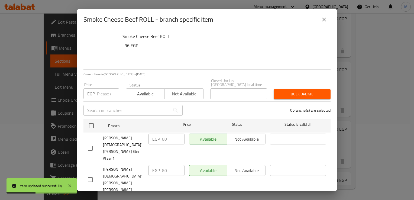
scroll to position [77, 0]
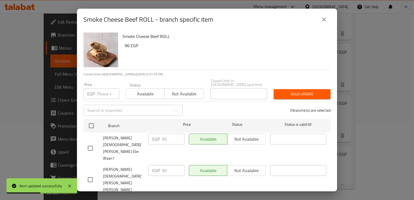
click at [102, 89] on input "number" at bounding box center [108, 93] width 22 height 11
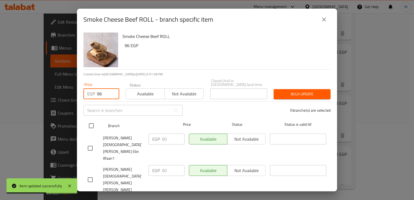
click at [90, 122] on input "checkbox" at bounding box center [91, 125] width 11 height 11
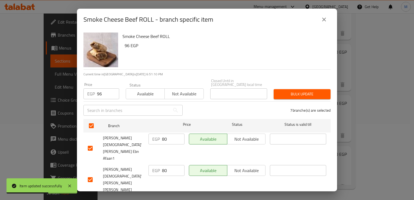
click at [164, 137] on input "80" at bounding box center [173, 138] width 22 height 11
click at [163, 165] on input "80" at bounding box center [173, 170] width 22 height 11
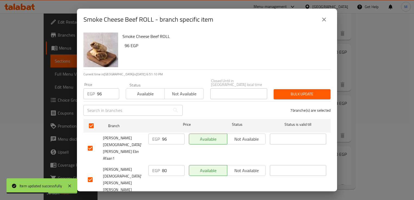
click at [163, 165] on input "80" at bounding box center [173, 170] width 22 height 11
click at [165, 196] on input "79.8" at bounding box center [173, 201] width 22 height 11
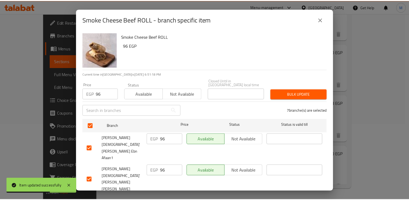
scroll to position [72, 0]
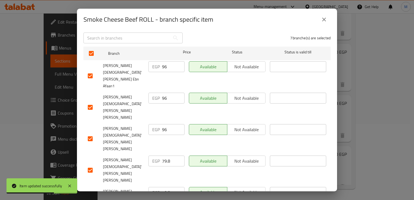
click at [164, 187] on input "79.8" at bounding box center [173, 192] width 22 height 11
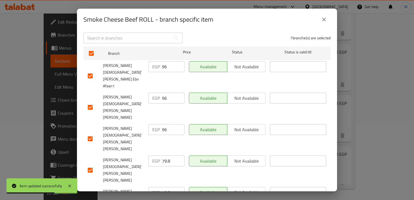
click at [164, 187] on input "79.8" at bounding box center [173, 192] width 22 height 11
click at [163, 155] on input "79.8" at bounding box center [173, 160] width 22 height 11
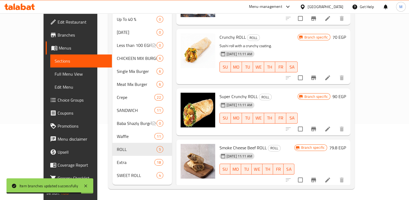
scroll to position [1, 0]
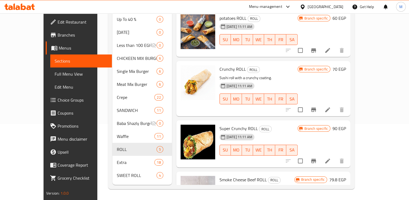
click at [117, 94] on span "Crepe" at bounding box center [136, 97] width 38 height 6
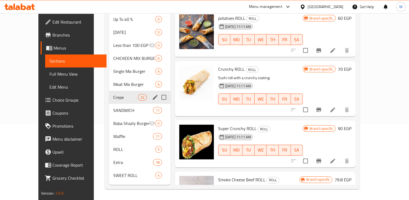
click at [113, 94] on span "Crepe" at bounding box center [125, 97] width 25 height 6
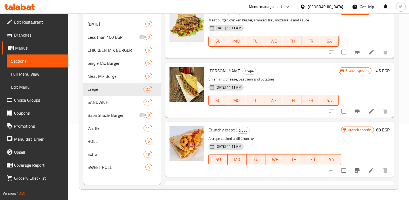
scroll to position [1142, 0]
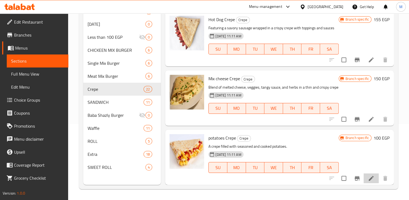
click at [368, 178] on icon at bounding box center [371, 178] width 6 height 6
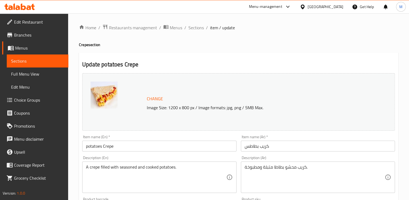
scroll to position [115, 0]
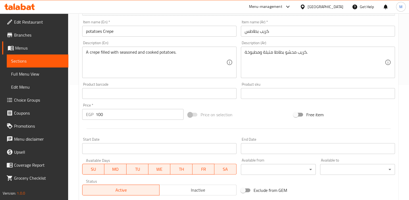
click at [119, 114] on input "100" at bounding box center [140, 114] width 88 height 11
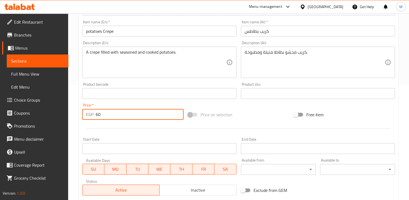
scroll to position [190, 0]
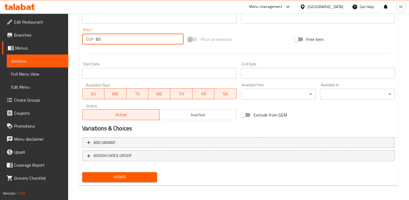
click at [129, 176] on span "Update" at bounding box center [120, 176] width 66 height 7
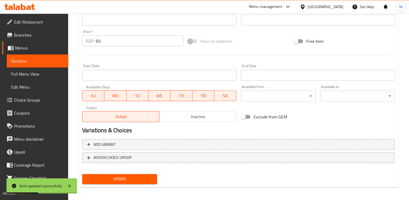
scroll to position [0, 0]
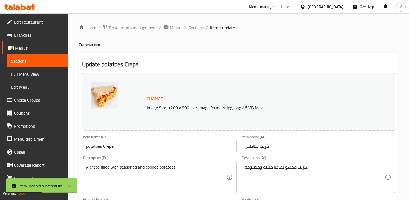
click at [199, 29] on span "Sections" at bounding box center [196, 27] width 15 height 6
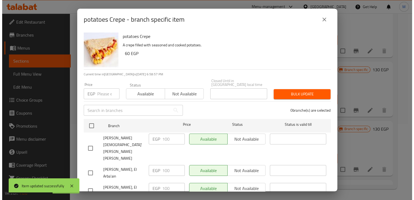
scroll to position [1142, 0]
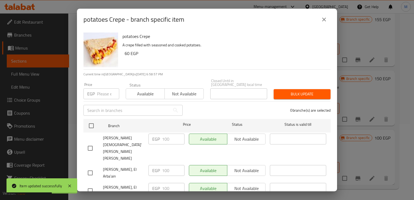
click at [101, 91] on input "number" at bounding box center [108, 93] width 22 height 11
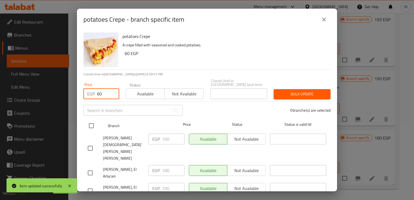
click at [92, 123] on input "checkbox" at bounding box center [91, 125] width 11 height 11
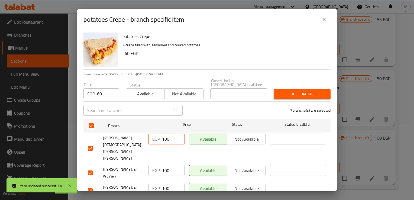
click at [165, 134] on input "100" at bounding box center [173, 138] width 22 height 11
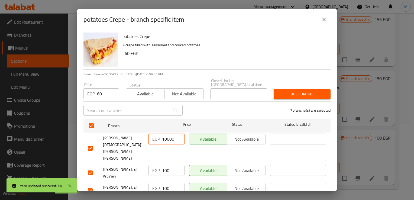
click at [166, 165] on input "100" at bounding box center [173, 170] width 22 height 11
drag, startPoint x: 166, startPoint y: 154, endPoint x: 165, endPoint y: 137, distance: 17.1
click at [166, 165] on input "100" at bounding box center [173, 170] width 22 height 11
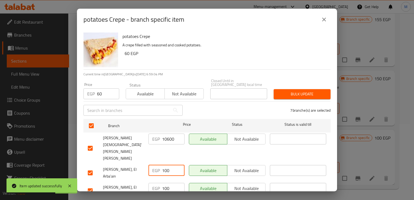
click at [166, 165] on input "100" at bounding box center [173, 170] width 22 height 11
click at [165, 137] on input "10600" at bounding box center [173, 138] width 22 height 11
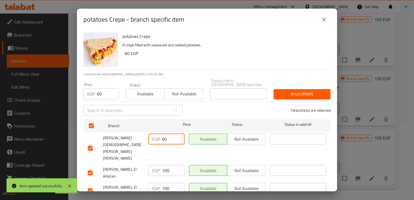
click at [165, 165] on input "100" at bounding box center [173, 170] width 22 height 11
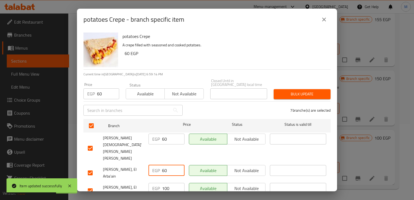
click at [166, 183] on input "100" at bounding box center [173, 188] width 22 height 11
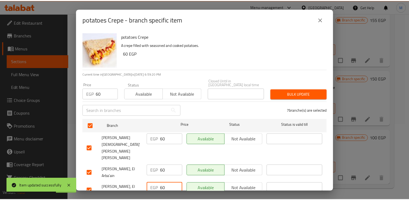
scroll to position [72, 0]
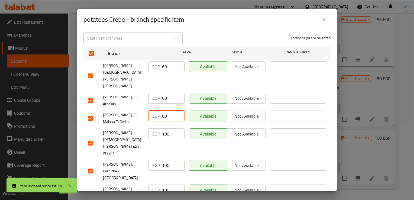
click at [165, 184] on input "100" at bounding box center [173, 189] width 22 height 11
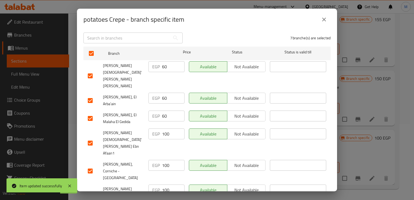
click at [165, 184] on input "100" at bounding box center [173, 189] width 22 height 11
click at [165, 160] on input "100" at bounding box center [173, 165] width 22 height 11
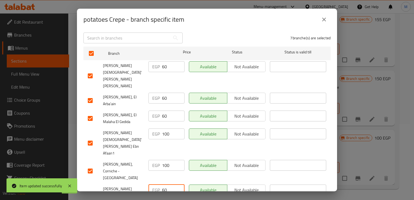
click at [165, 160] on input "100" at bounding box center [173, 165] width 22 height 11
click at [164, 128] on input "100" at bounding box center [173, 133] width 22 height 11
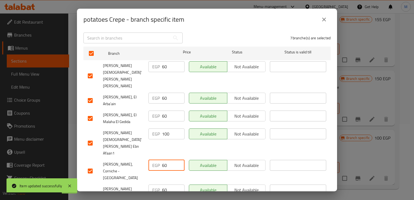
click at [164, 128] on input "100" at bounding box center [173, 133] width 22 height 11
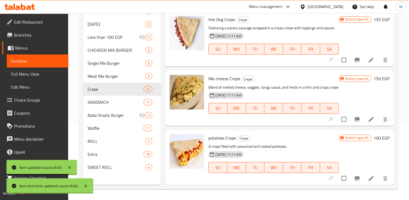
click at [368, 119] on icon at bounding box center [371, 119] width 6 height 6
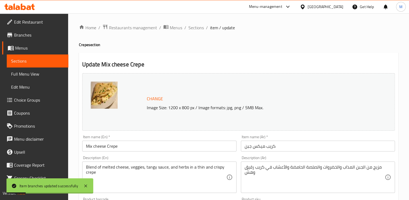
scroll to position [190, 0]
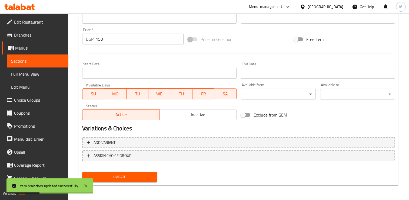
click at [104, 41] on input "150" at bounding box center [140, 39] width 88 height 11
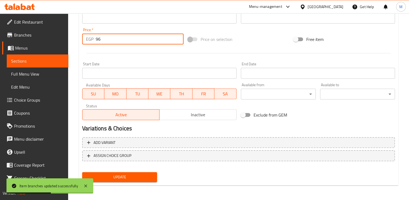
click at [126, 175] on span "Update" at bounding box center [120, 176] width 66 height 7
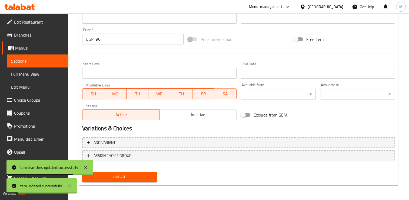
scroll to position [0, 0]
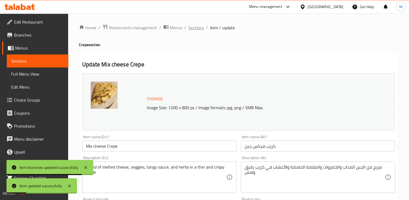
click at [197, 25] on span "Sections" at bounding box center [196, 27] width 15 height 6
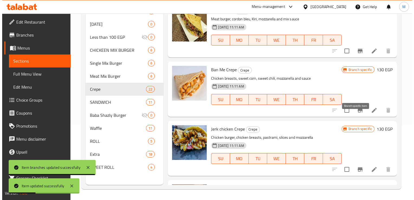
scroll to position [1142, 0]
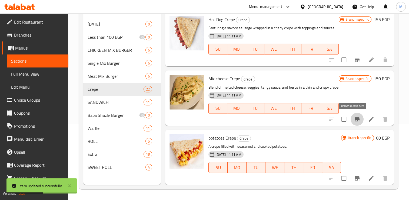
click at [354, 120] on icon "Branch-specific-item" at bounding box center [357, 119] width 6 height 6
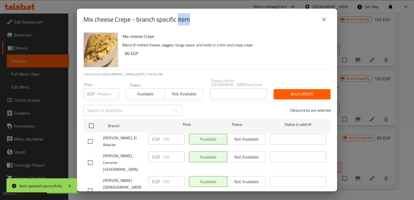
click at [91, 122] on input "checkbox" at bounding box center [91, 125] width 11 height 11
click at [102, 88] on input "number" at bounding box center [108, 93] width 22 height 11
click at [165, 136] on input "150" at bounding box center [173, 138] width 22 height 11
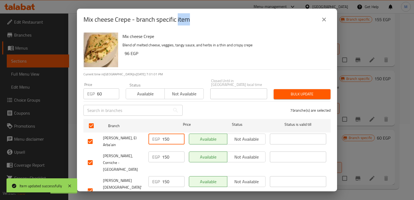
click at [165, 136] on input "150" at bounding box center [173, 138] width 22 height 11
click at [164, 151] on input "150" at bounding box center [173, 156] width 22 height 11
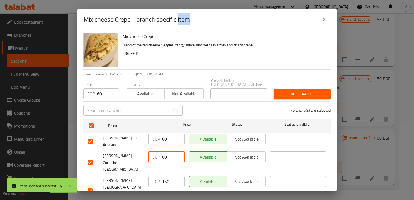
click at [165, 176] on input "150" at bounding box center [173, 181] width 22 height 11
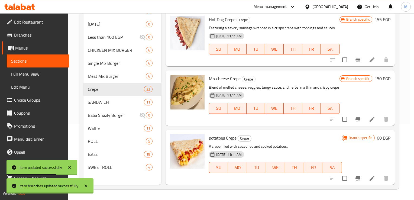
click at [355, 119] on icon "Branch-specific-item" at bounding box center [357, 119] width 5 height 4
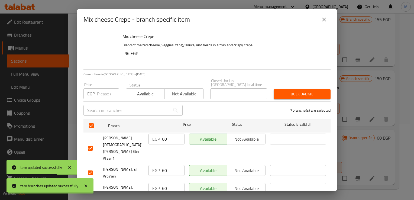
click at [102, 90] on input "number" at bounding box center [108, 93] width 22 height 11
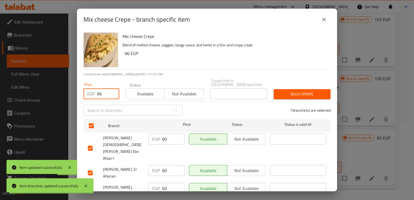
click at [163, 135] on input "60" at bounding box center [173, 138] width 22 height 11
click at [165, 165] on input "60" at bounding box center [173, 170] width 22 height 11
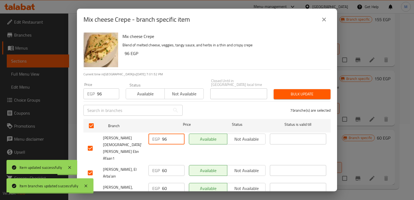
click at [165, 165] on input "60" at bounding box center [173, 170] width 22 height 11
click at [163, 183] on input "60" at bounding box center [173, 188] width 22 height 11
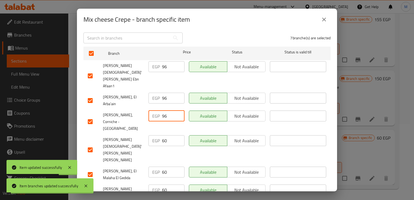
click at [163, 184] on input "60" at bounding box center [173, 189] width 22 height 11
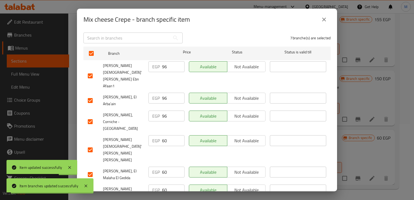
click at [163, 184] on input "60" at bounding box center [173, 189] width 22 height 11
click at [164, 166] on input "60" at bounding box center [173, 171] width 22 height 11
click at [163, 135] on input "60" at bounding box center [173, 140] width 22 height 11
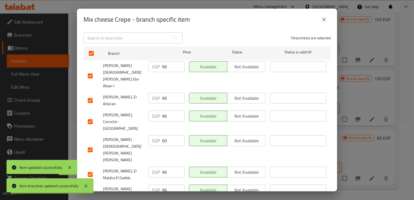
click at [163, 135] on input "60" at bounding box center [173, 140] width 22 height 11
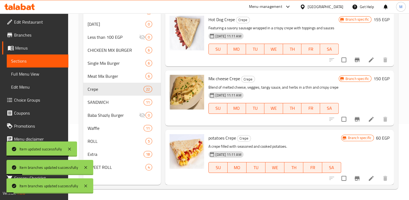
scroll to position [1088, 0]
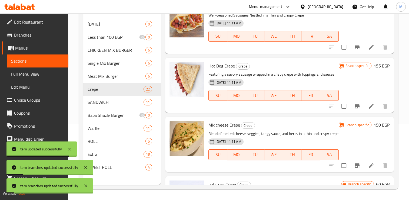
click at [368, 106] on icon at bounding box center [371, 106] width 6 height 6
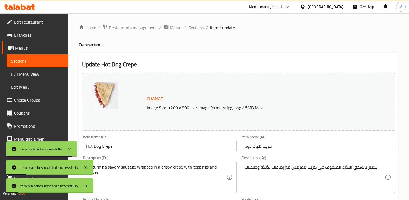
scroll to position [171, 0]
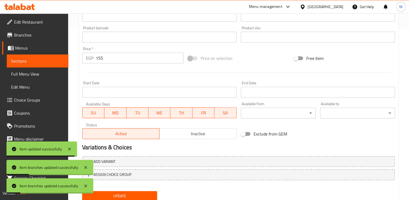
click at [102, 58] on input "155" at bounding box center [140, 58] width 88 height 11
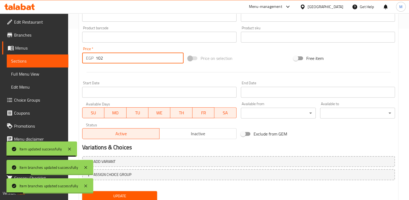
scroll to position [190, 0]
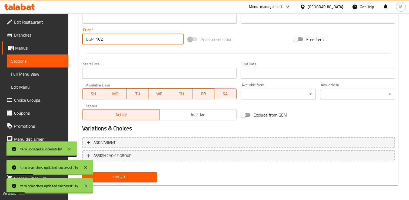
click at [121, 175] on span "Update" at bounding box center [120, 176] width 66 height 7
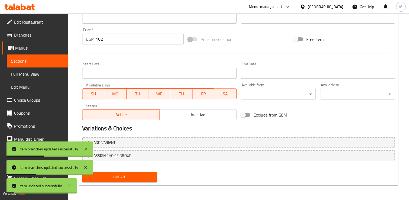
scroll to position [0, 0]
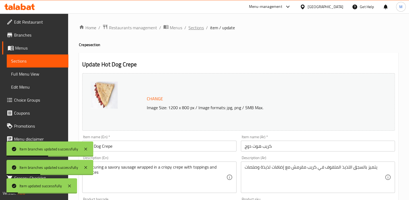
click at [195, 27] on span "Sections" at bounding box center [196, 27] width 15 height 6
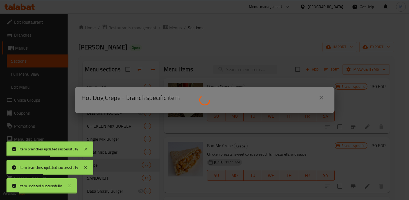
click at [322, 96] on div at bounding box center [204, 100] width 409 height 200
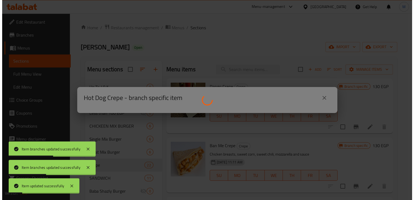
scroll to position [76, 0]
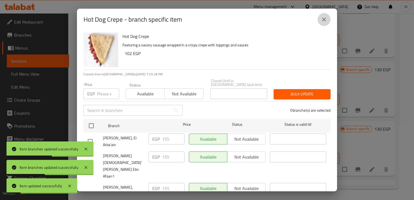
click at [323, 18] on icon "close" at bounding box center [323, 19] width 6 height 6
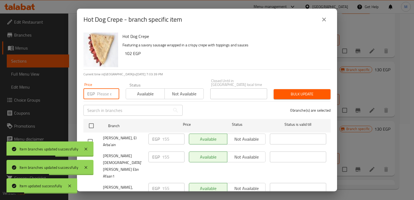
click at [100, 90] on input "number" at bounding box center [108, 93] width 22 height 11
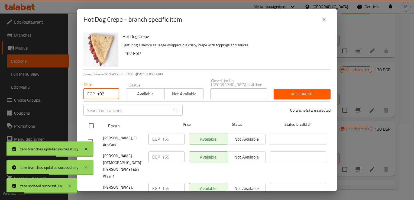
click at [90, 123] on input "checkbox" at bounding box center [91, 125] width 11 height 11
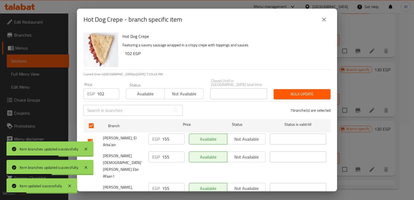
click at [166, 135] on input "155" at bounding box center [173, 138] width 22 height 11
click at [165, 151] on input "155" at bounding box center [173, 156] width 22 height 11
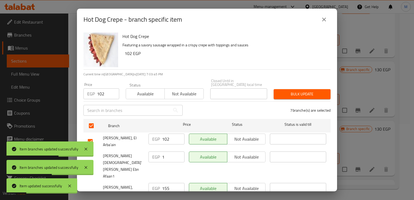
click at [165, 151] on input "1" at bounding box center [173, 156] width 22 height 11
click at [164, 183] on input "155" at bounding box center [173, 188] width 22 height 11
click at [164, 183] on input "1" at bounding box center [173, 188] width 22 height 11
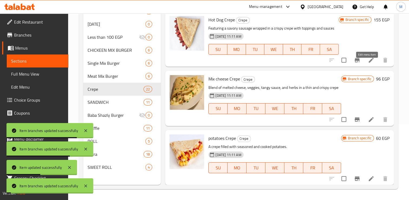
scroll to position [1071, 0]
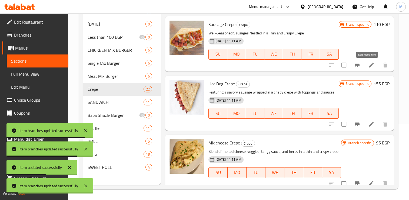
click at [368, 63] on icon at bounding box center [371, 65] width 6 height 6
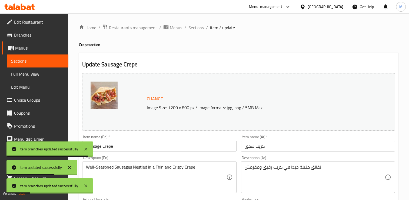
scroll to position [190, 0]
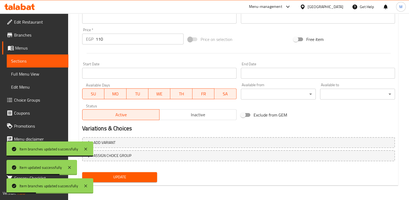
click at [98, 40] on input "110" at bounding box center [140, 39] width 88 height 11
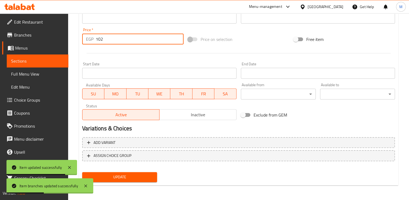
click at [121, 176] on span "Update" at bounding box center [120, 176] width 66 height 7
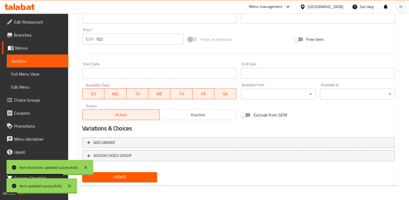
scroll to position [0, 0]
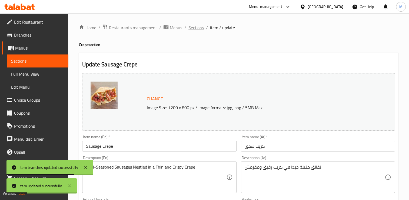
click at [197, 28] on span "Sections" at bounding box center [196, 27] width 15 height 6
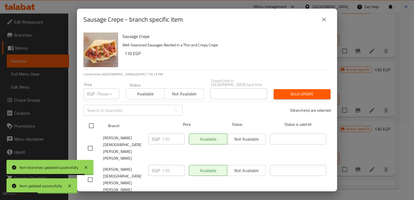
scroll to position [1046, 0]
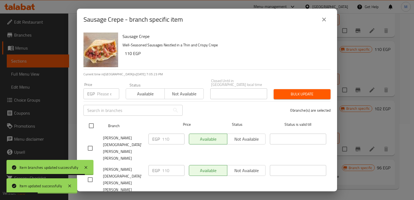
click at [91, 121] on input "checkbox" at bounding box center [91, 125] width 11 height 11
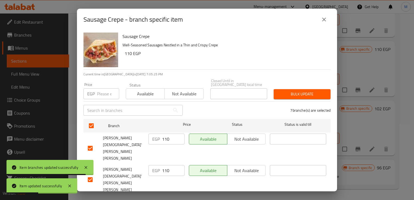
click at [163, 134] on input "110" at bounding box center [173, 138] width 22 height 11
click at [165, 165] on input "110" at bounding box center [173, 170] width 22 height 11
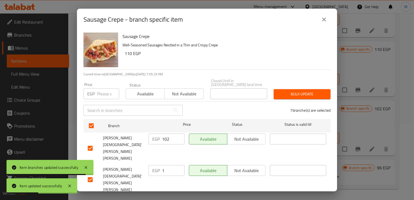
click at [165, 165] on input "1" at bounding box center [173, 170] width 22 height 11
click at [165, 196] on input "110" at bounding box center [173, 201] width 22 height 11
click at [165, 196] on input "1" at bounding box center [173, 201] width 22 height 11
click at [98, 89] on input "number" at bounding box center [108, 93] width 22 height 11
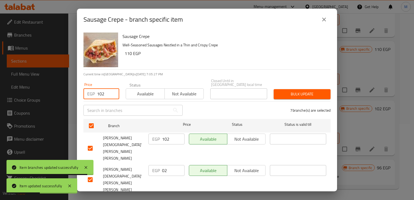
click at [163, 165] on input "02" at bounding box center [173, 170] width 22 height 11
click at [163, 165] on input "1" at bounding box center [173, 170] width 22 height 11
click at [163, 196] on input "02" at bounding box center [173, 201] width 22 height 11
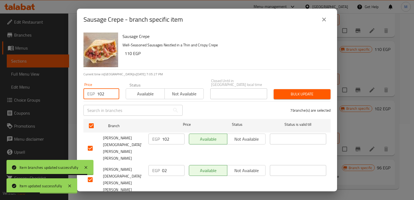
click at [163, 196] on input "1" at bounding box center [173, 201] width 22 height 11
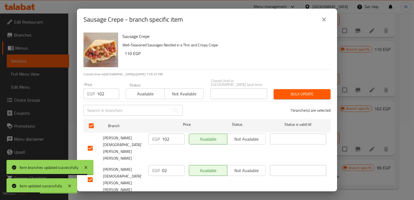
click at [162, 196] on input "02" at bounding box center [173, 201] width 22 height 11
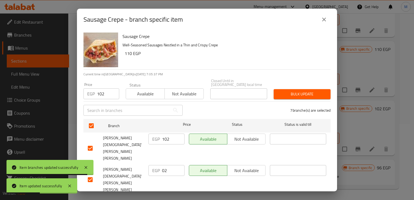
click at [162, 196] on input "02" at bounding box center [173, 201] width 22 height 11
click at [163, 165] on input "02" at bounding box center [173, 170] width 22 height 11
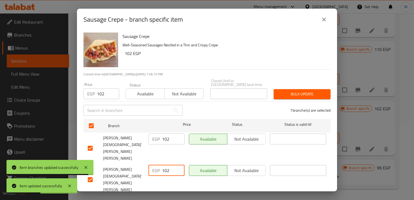
click at [193, 184] on div at bounding box center [207, 100] width 414 height 200
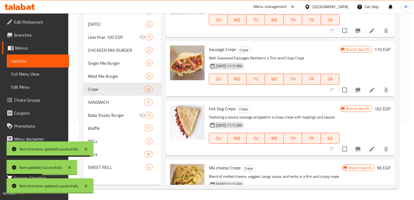
scroll to position [72, 0]
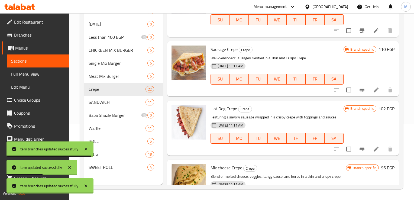
click at [373, 33] on icon at bounding box center [375, 30] width 5 height 5
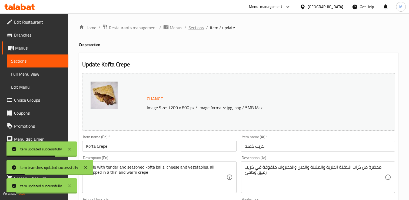
click at [196, 27] on span "Sections" at bounding box center [196, 27] width 15 height 6
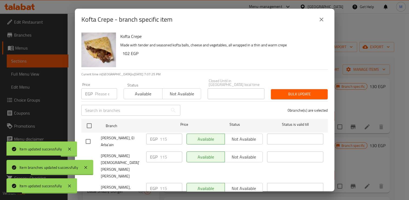
click at [101, 89] on input "number" at bounding box center [106, 93] width 22 height 11
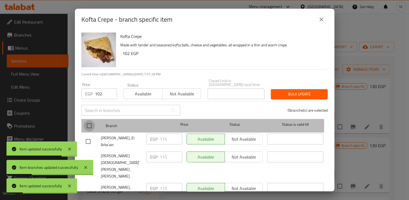
click at [91, 121] on input "checkbox" at bounding box center [89, 125] width 11 height 11
click at [165, 135] on input "115" at bounding box center [171, 138] width 22 height 11
click at [165, 151] on input "115" at bounding box center [171, 156] width 22 height 11
click at [165, 183] on input "115" at bounding box center [171, 188] width 22 height 11
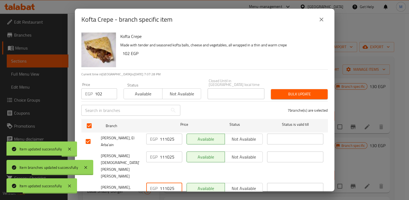
click at [166, 133] on input "111025" at bounding box center [171, 138] width 22 height 11
click at [166, 151] on input "111025" at bounding box center [171, 156] width 22 height 11
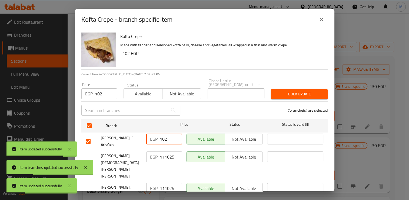
click at [166, 151] on input "111025" at bounding box center [171, 156] width 22 height 11
click at [165, 183] on input "111025" at bounding box center [171, 188] width 22 height 11
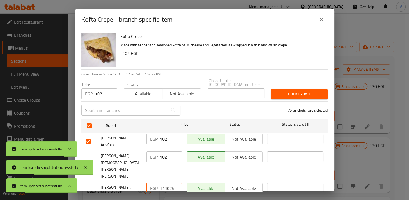
click at [165, 183] on input "111025" at bounding box center [171, 188] width 22 height 11
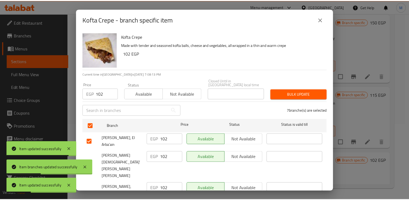
scroll to position [72, 0]
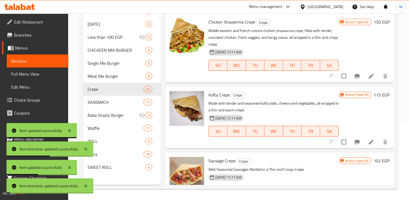
scroll to position [789, 0]
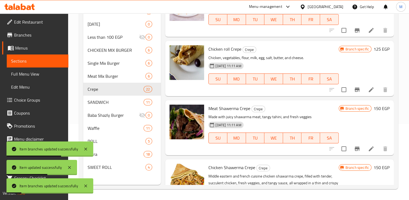
click at [101, 128] on span "Waffle" at bounding box center [116, 128] width 56 height 6
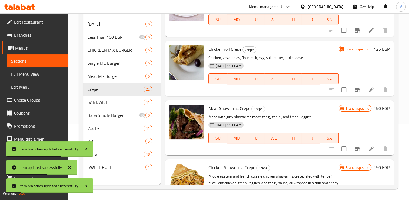
click at [101, 128] on span "Waffle" at bounding box center [116, 128] width 56 height 6
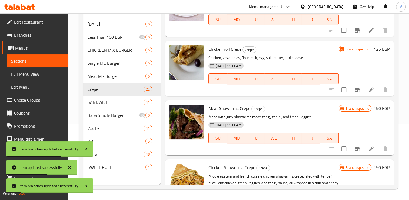
click at [101, 128] on span "Waffle" at bounding box center [116, 128] width 56 height 6
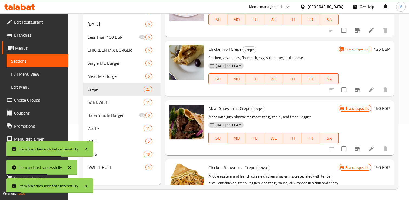
click at [101, 128] on span "Waffle" at bounding box center [116, 128] width 56 height 6
click at [85, 149] on icon at bounding box center [85, 148] width 3 height 3
click at [111, 127] on span "Waffle" at bounding box center [116, 128] width 56 height 6
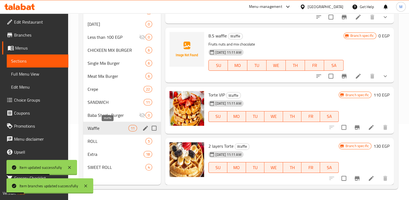
scroll to position [453, 0]
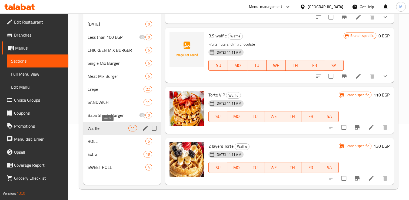
click at [111, 127] on span "Waffle" at bounding box center [108, 128] width 41 height 6
click at [214, 94] on span "Torte VIP" at bounding box center [217, 95] width 17 height 8
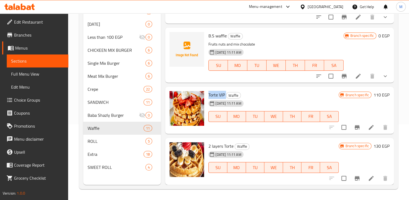
copy h6 "Torte VIP"
click at [174, 96] on icon "upload picture" at bounding box center [177, 98] width 6 height 6
click at [178, 98] on circle "upload picture" at bounding box center [177, 99] width 2 height 2
click at [123, 115] on span "Baba Shazly Burger" at bounding box center [106, 115] width 36 height 6
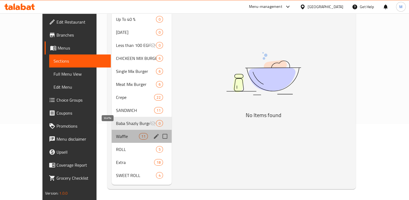
click at [116, 133] on span "Waffle" at bounding box center [127, 136] width 23 height 6
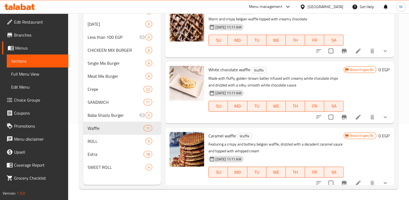
scroll to position [453, 0]
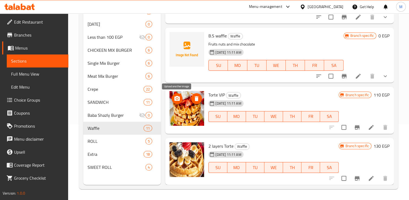
click at [175, 97] on icon "upload picture" at bounding box center [177, 98] width 5 height 5
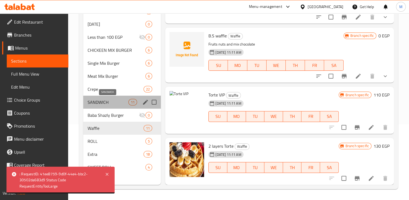
click at [101, 102] on span "SANDWICH" at bounding box center [108, 102] width 41 height 6
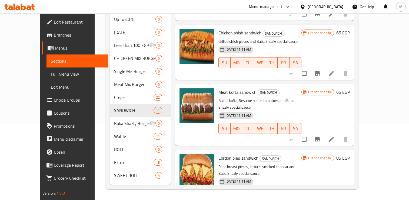
scroll to position [57, 0]
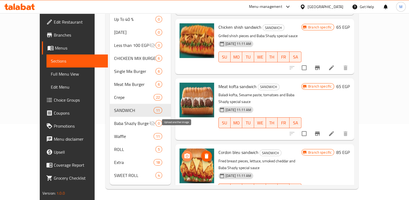
click at [184, 153] on icon "upload picture" at bounding box center [187, 156] width 6 height 6
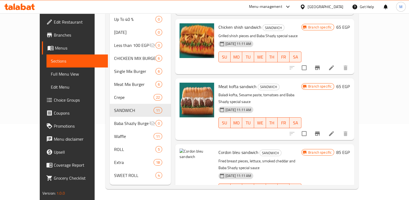
click at [219, 148] on span "Cordon bleu sandwich" at bounding box center [239, 152] width 40 height 8
copy h6 "Cordon bleu sandwich"
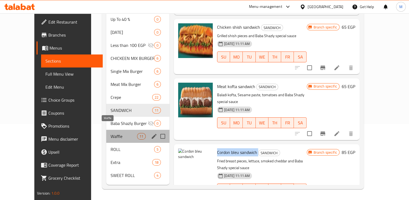
click at [111, 133] on span "Waffle" at bounding box center [124, 136] width 27 height 6
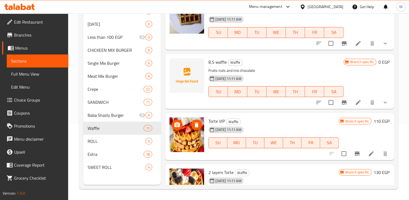
scroll to position [435, 0]
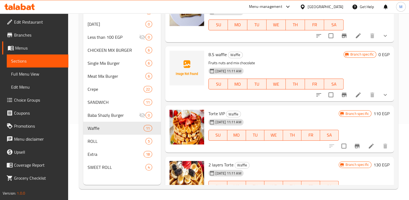
click at [213, 113] on span "Torte VIP" at bounding box center [217, 113] width 17 height 8
copy h6 "Torte VIP"
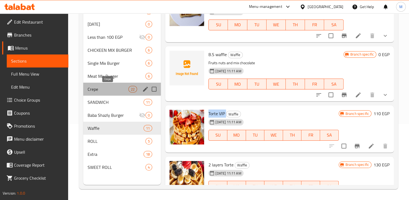
click at [94, 88] on span "Crepe" at bounding box center [108, 89] width 41 height 6
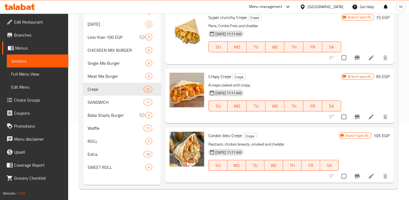
scroll to position [585, 0]
click at [221, 136] on span "Cordon bleu Crepe" at bounding box center [226, 135] width 34 height 8
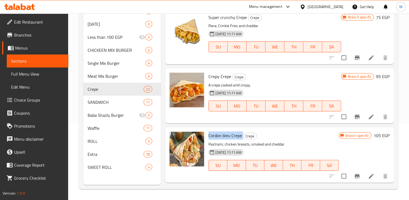
copy h6 "Cordon bleu Crepe"
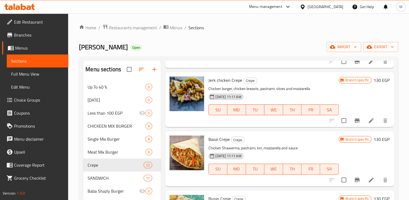
scroll to position [125, 0]
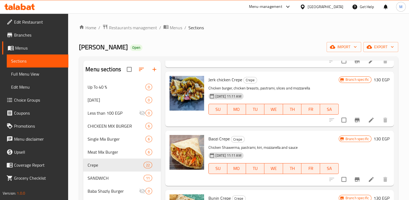
click at [217, 139] on span "Baozi Crepe" at bounding box center [219, 139] width 21 height 8
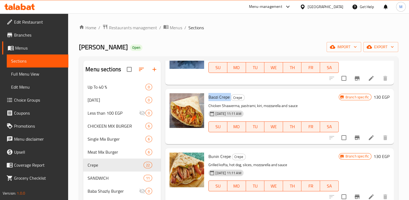
scroll to position [169, 0]
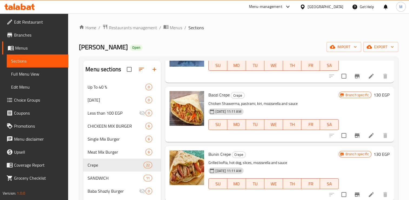
drag, startPoint x: 217, startPoint y: 139, endPoint x: 215, endPoint y: 152, distance: 13.0
click at [215, 152] on span "Bunin Crepe" at bounding box center [220, 154] width 22 height 8
copy h6 "Bunin Crepe"
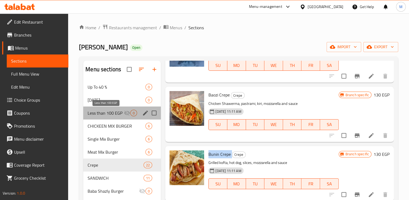
click at [98, 113] on span "Less than 100 EGP" at bounding box center [106, 113] width 36 height 6
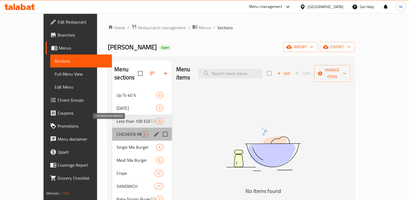
click at [117, 131] on span "CHICKEEN MIX BURGER" at bounding box center [129, 134] width 25 height 6
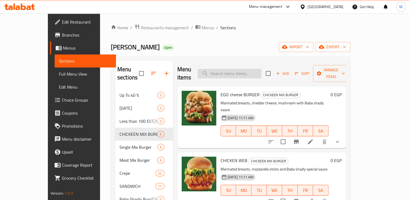
click at [253, 69] on input "search" at bounding box center [230, 73] width 64 height 9
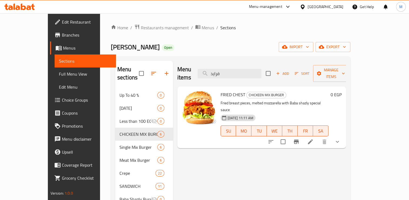
click at [222, 90] on span "FRIED CHEST" at bounding box center [233, 94] width 25 height 8
copy h6 "FRIED CHEST"
click at [238, 71] on input "فرايد" at bounding box center [230, 73] width 64 height 9
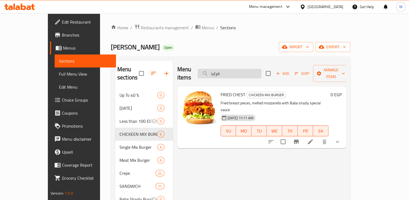
click at [238, 71] on input "فرايد" at bounding box center [230, 73] width 64 height 9
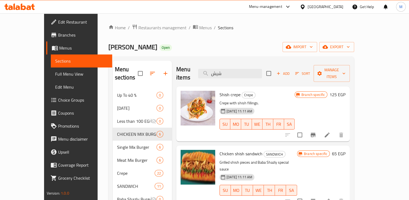
click at [220, 149] on span "Chicken shish sandwich" at bounding box center [241, 153] width 43 height 8
copy h6 "Chicken shish sandwich"
click at [233, 70] on input "شيش" at bounding box center [230, 73] width 64 height 9
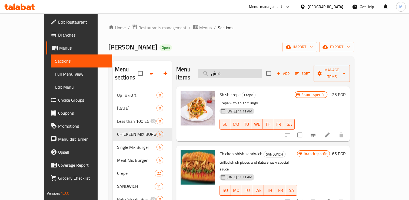
click at [233, 70] on input "شيش" at bounding box center [230, 73] width 64 height 9
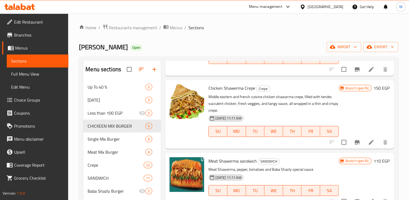
scroll to position [64, 0]
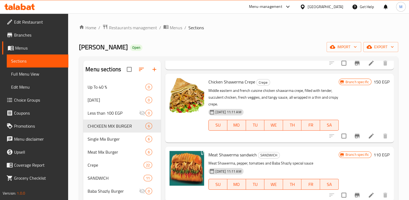
click at [230, 156] on span "Meat Shawerma sandwich" at bounding box center [233, 154] width 48 height 8
copy h6 "Meat Shawerma sandwich"
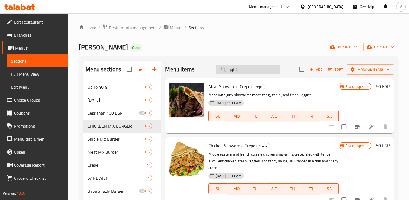
click at [233, 68] on input "شاور" at bounding box center [248, 69] width 64 height 9
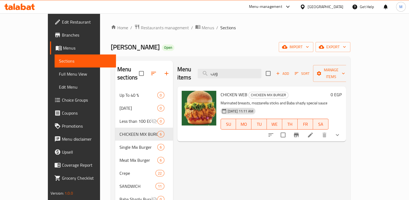
click at [223, 90] on span "CHICKEN WEB" at bounding box center [234, 94] width 27 height 8
copy h6 "CHICKEN WEB"
click at [234, 71] on input "ويب" at bounding box center [230, 73] width 64 height 9
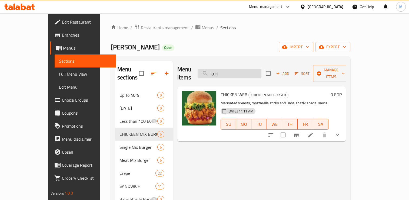
click at [234, 71] on input "ويب" at bounding box center [230, 73] width 64 height 9
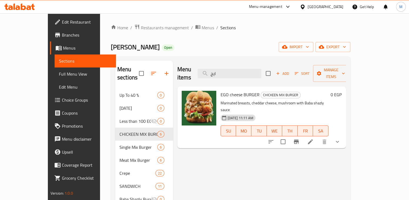
click at [229, 90] on span "EGO cheese BURGER" at bounding box center [240, 94] width 39 height 8
copy h6 "EGO cheese BURGER"
click at [242, 69] on input "ايج" at bounding box center [230, 73] width 64 height 9
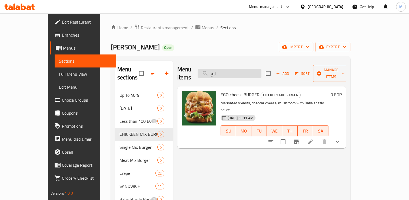
click at [242, 69] on input "ايج" at bounding box center [230, 73] width 64 height 9
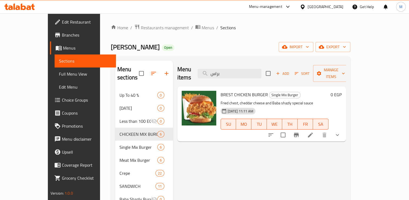
click at [224, 90] on span "BREST CHICKEN BURGER" at bounding box center [244, 94] width 47 height 8
click at [233, 70] on input "براس" at bounding box center [230, 73] width 64 height 9
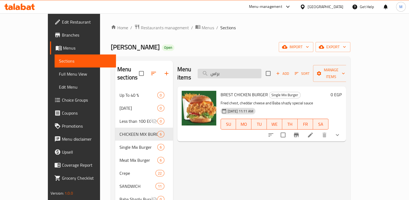
click at [233, 70] on input "براس" at bounding box center [230, 73] width 64 height 9
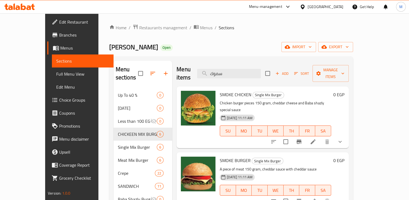
click at [222, 90] on span "SMOKE CHICKEN" at bounding box center [236, 94] width 32 height 8
click at [235, 69] on input "سموك" at bounding box center [229, 73] width 64 height 9
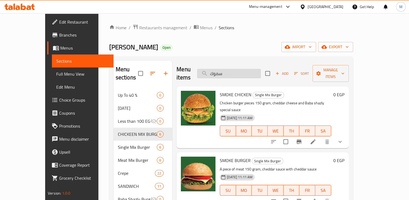
click at [235, 69] on input "سموك" at bounding box center [229, 73] width 64 height 9
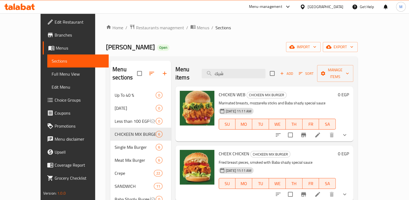
click at [221, 149] on span "CHEEK CHICKEN" at bounding box center [234, 153] width 31 height 8
click at [230, 70] on input "شيك" at bounding box center [234, 73] width 64 height 9
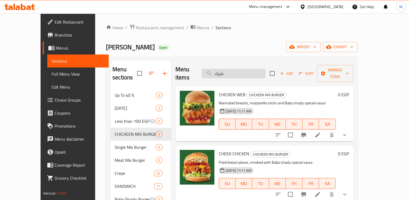
click at [230, 70] on input "شيك" at bounding box center [234, 73] width 64 height 9
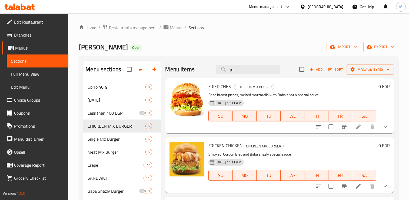
click at [220, 144] on span "FRICKEN CHICKEN" at bounding box center [226, 145] width 34 height 8
click at [231, 70] on input "فر" at bounding box center [248, 69] width 64 height 9
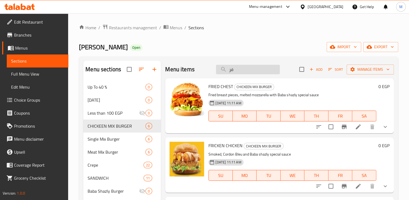
click at [231, 70] on input "فر" at bounding box center [248, 69] width 64 height 9
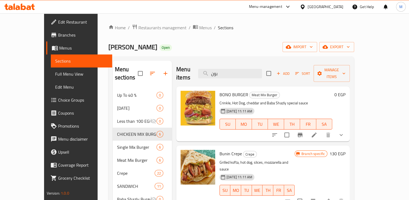
click at [220, 90] on span "BONO BURGER" at bounding box center [234, 94] width 29 height 8
click at [188, 97] on circle "upload picture" at bounding box center [189, 98] width 2 height 2
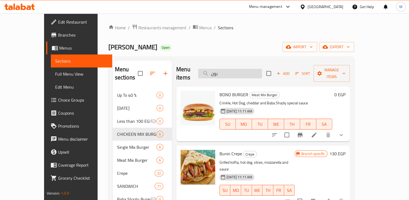
click at [232, 71] on input "بون" at bounding box center [230, 73] width 64 height 9
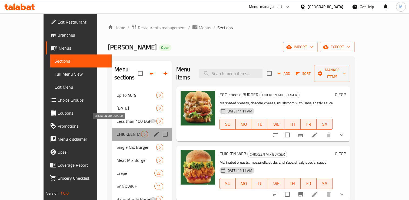
click at [117, 131] on span "CHICKEEN MIX BURGER" at bounding box center [129, 134] width 25 height 6
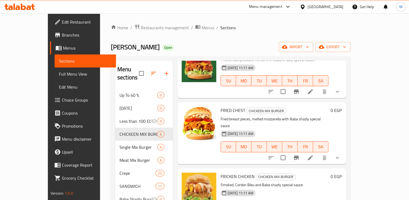
scroll to position [76, 0]
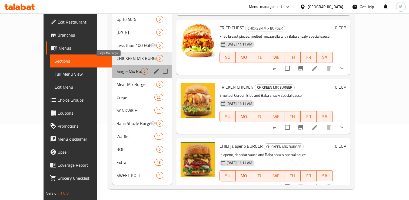
click at [117, 68] on span "Single Mix Burger" at bounding box center [129, 71] width 25 height 6
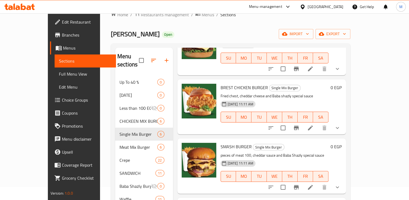
scroll to position [168, 0]
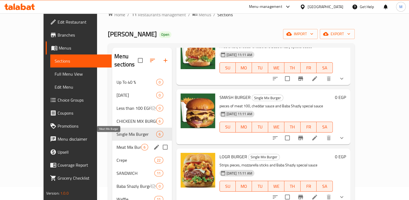
click at [117, 144] on span "Meat Mix Burger" at bounding box center [129, 147] width 25 height 6
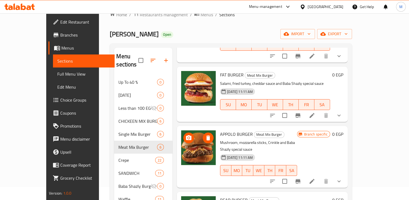
scroll to position [64, 0]
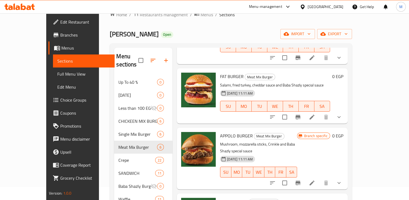
click at [220, 132] on span "APPOLO BURGER" at bounding box center [236, 136] width 33 height 8
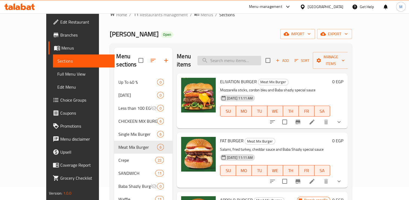
click at [234, 58] on input "search" at bounding box center [230, 60] width 64 height 9
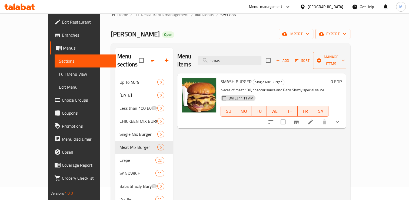
click at [221, 77] on span "SMASH BURGER" at bounding box center [236, 81] width 31 height 8
click at [237, 57] on input "smas" at bounding box center [230, 60] width 64 height 9
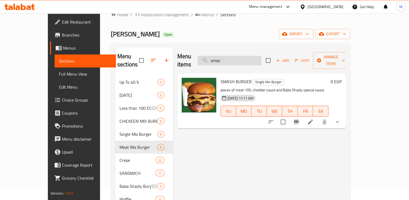
click at [237, 57] on input "smas" at bounding box center [230, 60] width 64 height 9
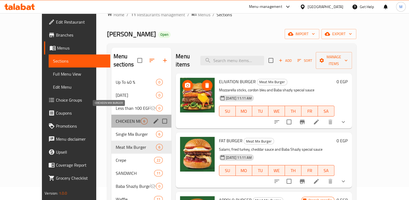
click at [117, 118] on span "CHICKEEN MIX BURGER" at bounding box center [128, 121] width 25 height 6
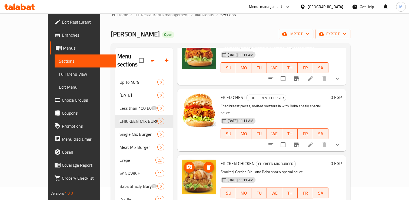
scroll to position [76, 0]
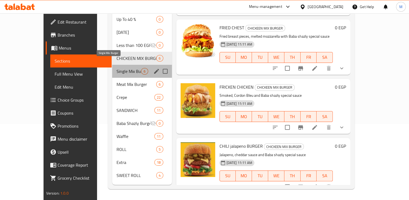
click at [117, 68] on span "Single Mix Burger" at bounding box center [129, 71] width 25 height 6
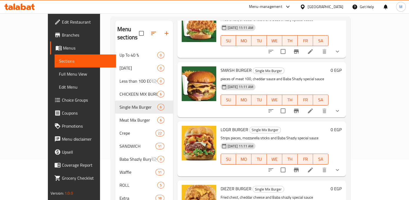
scroll to position [76, 0]
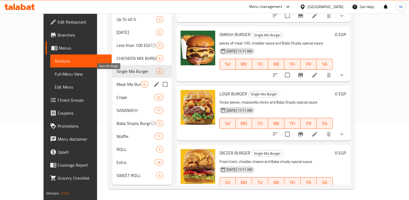
click at [117, 81] on span "Meat Mix Burger" at bounding box center [129, 84] width 25 height 6
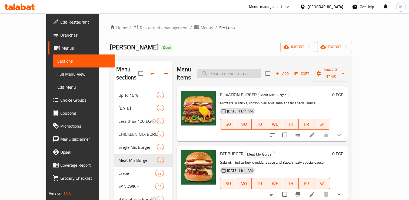
click at [246, 70] on input "search" at bounding box center [230, 73] width 64 height 9
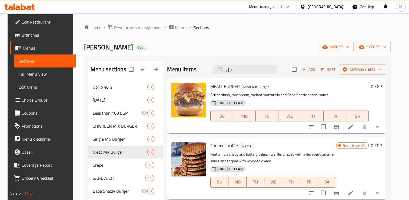
click at [221, 87] on span "MEALT BURGER" at bounding box center [225, 86] width 29 height 8
click at [233, 70] on input "ميل" at bounding box center [246, 69] width 64 height 9
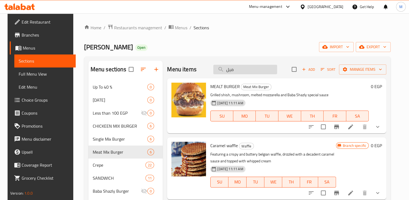
click at [233, 70] on input "ميل" at bounding box center [246, 69] width 64 height 9
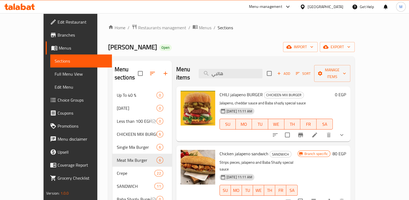
click at [226, 90] on span "CHILI jalapeno BURGER" at bounding box center [241, 94] width 43 height 8
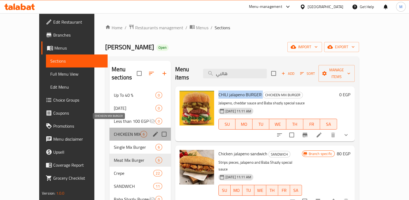
click at [114, 131] on span "CHICKEEN MIX BURGER" at bounding box center [127, 134] width 27 height 6
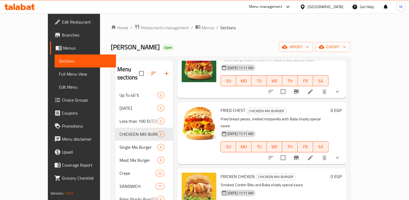
scroll to position [76, 0]
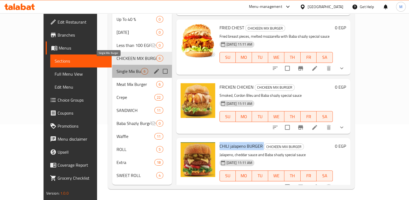
click at [117, 68] on span "Single Mix Burger" at bounding box center [129, 71] width 25 height 6
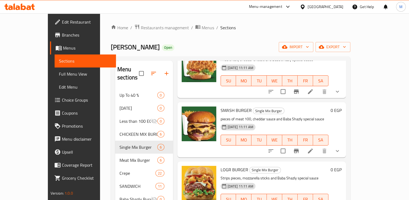
scroll to position [76, 0]
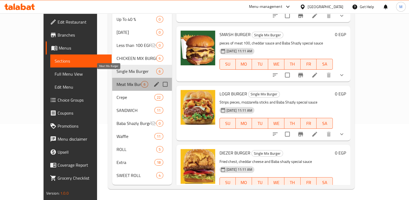
click at [117, 81] on span "Meat Mix Burger" at bounding box center [129, 84] width 25 height 6
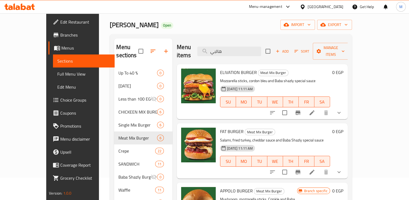
scroll to position [20, 0]
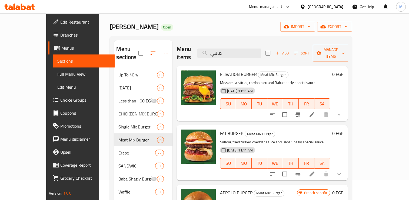
click at [220, 70] on span "ELIVATION BURGER" at bounding box center [238, 74] width 37 height 8
click at [220, 129] on span "FAT BURGER" at bounding box center [232, 133] width 24 height 8
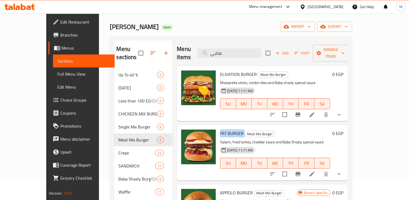
click at [220, 129] on span "FAT BURGER" at bounding box center [232, 133] width 24 height 8
click at [248, 53] on input "هالبي" at bounding box center [230, 52] width 64 height 9
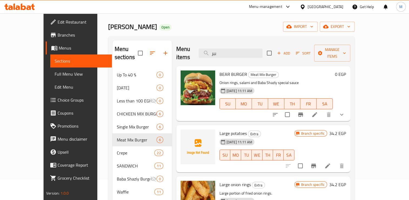
click at [227, 70] on span "BEAR BURGER" at bounding box center [234, 74] width 28 height 8
click at [240, 51] on input "بير" at bounding box center [231, 52] width 64 height 9
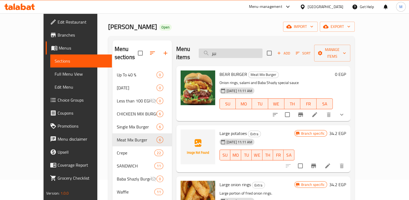
click at [240, 51] on input "بير" at bounding box center [231, 52] width 64 height 9
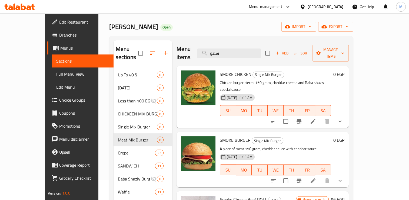
click at [220, 70] on span "SMOKE CHICKEN" at bounding box center [236, 74] width 32 height 8
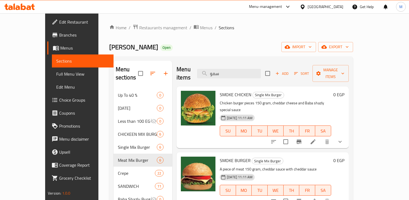
scroll to position [20, 0]
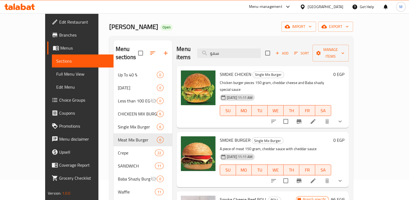
click at [220, 136] on span "SMOKE BURGER" at bounding box center [235, 140] width 31 height 8
copy h6 "SMOKE BURGER"
click at [246, 49] on input "سمو" at bounding box center [229, 52] width 64 height 9
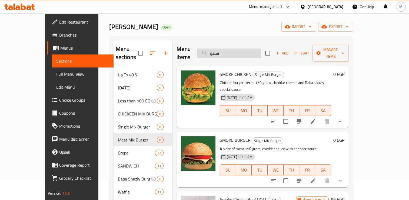
click at [246, 49] on input "سمو" at bounding box center [229, 52] width 64 height 9
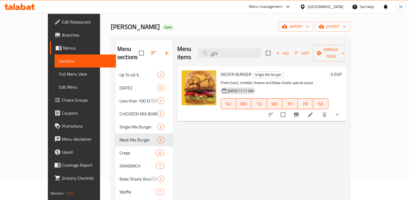
click at [222, 70] on span "DIEZER BURGER" at bounding box center [236, 74] width 31 height 8
copy h6 "DIEZER BURGER"
click at [242, 48] on input "داي" at bounding box center [230, 52] width 64 height 9
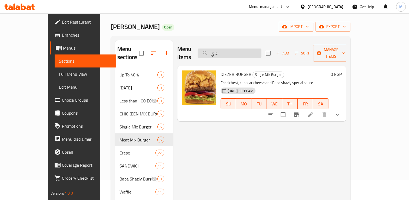
click at [242, 48] on input "داي" at bounding box center [230, 52] width 64 height 9
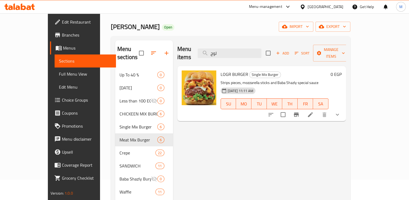
type input "لوج"
click at [226, 70] on span "LOGR BURGER" at bounding box center [235, 74] width 28 height 8
copy h6 "LOGR BURGER"
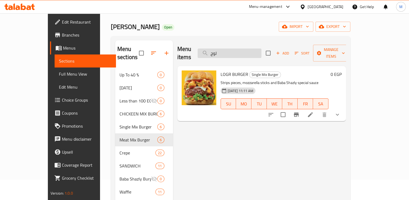
click at [232, 50] on input "لوج" at bounding box center [230, 52] width 64 height 9
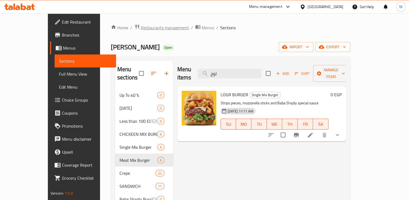
click at [147, 27] on span "Restaurants management" at bounding box center [165, 27] width 48 height 6
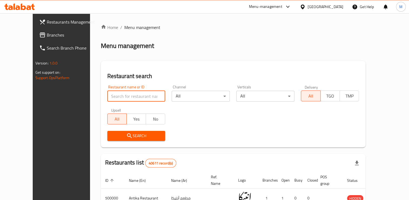
click at [115, 96] on input "search" at bounding box center [136, 96] width 58 height 11
type input "baba shazly"
click button "Search" at bounding box center [136, 136] width 58 height 10
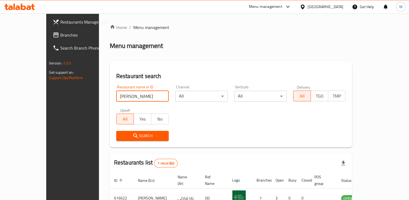
scroll to position [31, 0]
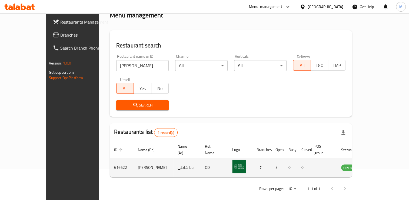
click at [110, 160] on td "616622" at bounding box center [122, 167] width 24 height 19
copy tr "616622 Baba Shazly"
